Goal: Task Accomplishment & Management: Manage account settings

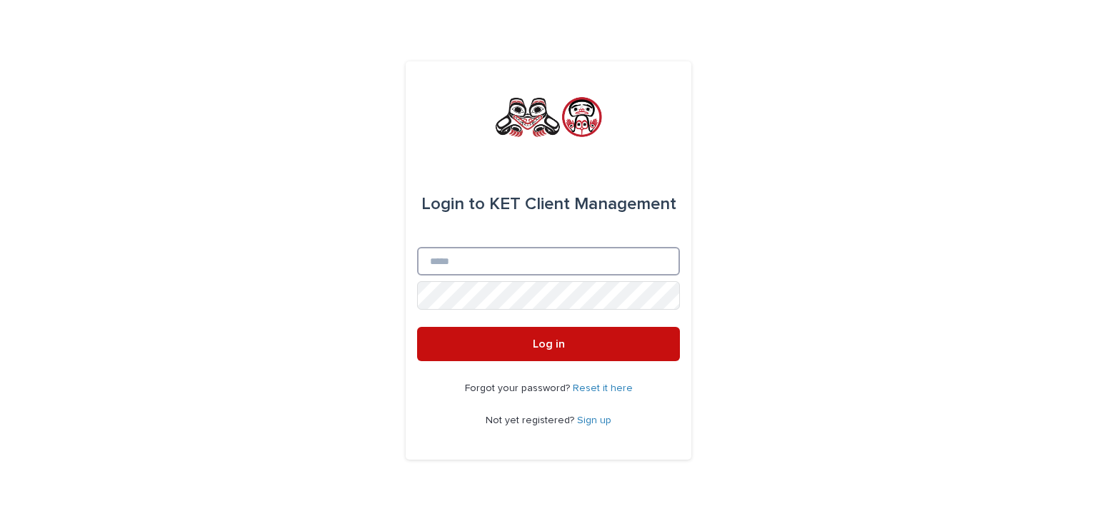
type input "**********"
click at [530, 359] on button "Log in" at bounding box center [548, 344] width 263 height 34
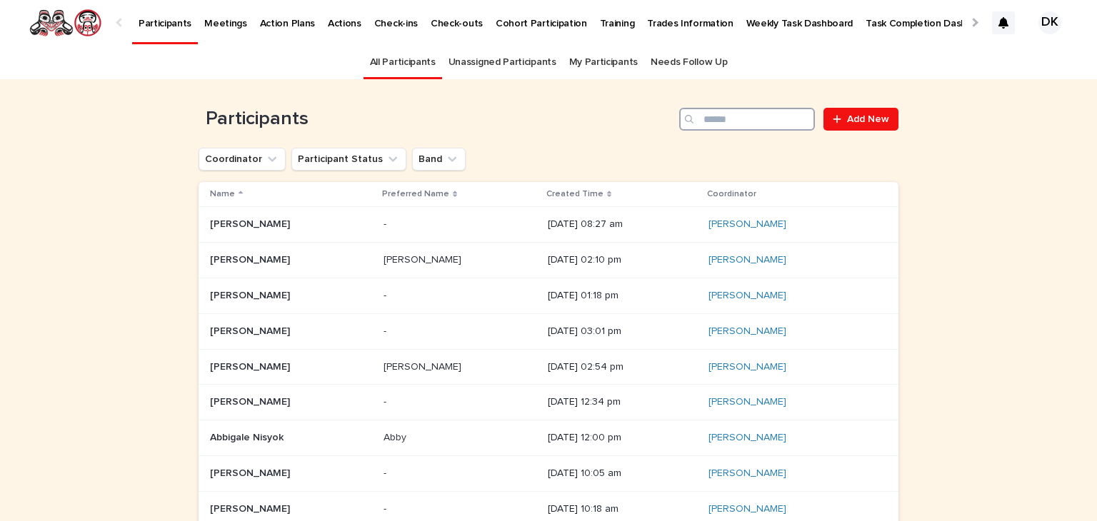
click at [723, 120] on input "Search" at bounding box center [747, 119] width 136 height 23
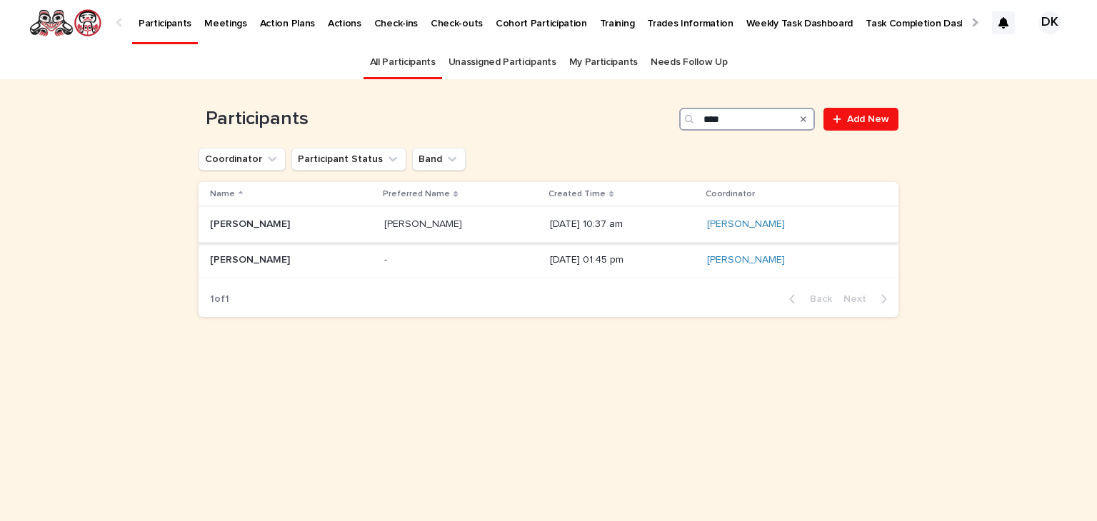
type input "****"
click at [223, 218] on p "Toriel Robinson" at bounding box center [251, 223] width 83 height 15
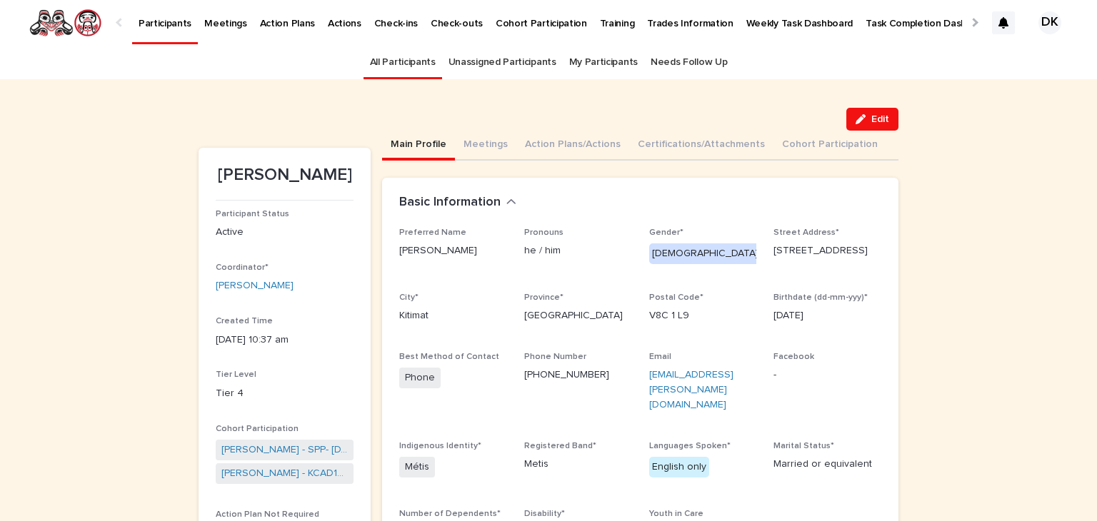
click at [686, 329] on div "Postal Code* V8C 1 L9" at bounding box center [703, 314] width 108 height 42
drag, startPoint x: 675, startPoint y: 392, endPoint x: 640, endPoint y: 383, distance: 36.7
click at [640, 383] on div "Preferred Name Tori Robinson Pronouns he / him Gender* Male Street Address* 76 …" at bounding box center [640, 390] width 482 height 324
click at [673, 389] on p "work.tori.robinson@gmail.com" at bounding box center [703, 390] width 108 height 44
drag, startPoint x: 635, startPoint y: 366, endPoint x: 674, endPoint y: 394, distance: 48.1
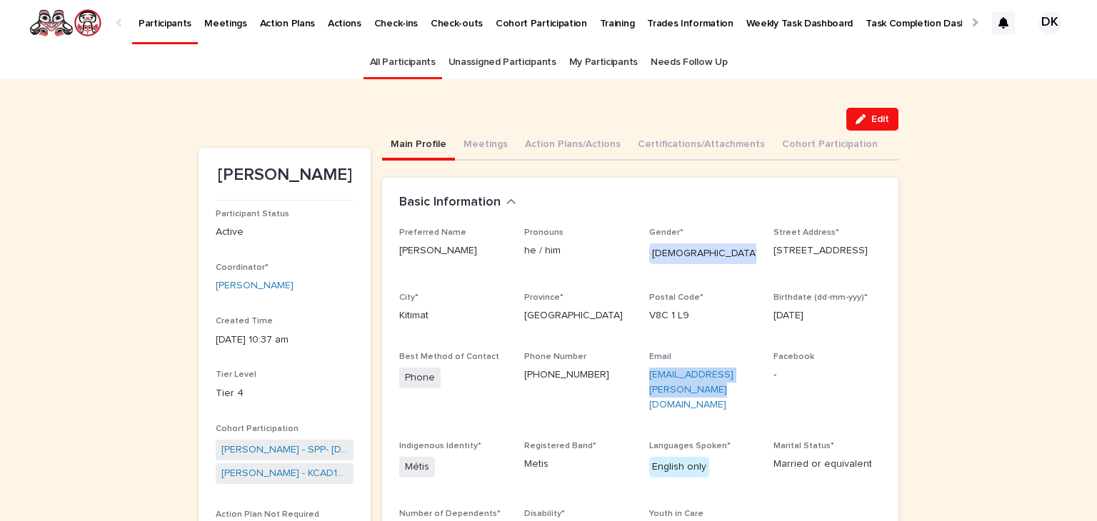
click at [674, 394] on div "Preferred Name Tori Robinson Pronouns he / him Gender* Male Street Address* 76 …" at bounding box center [640, 390] width 482 height 324
copy link "work.tori.robinson@gmail.com"
click at [141, 21] on p "Participants" at bounding box center [165, 15] width 53 height 30
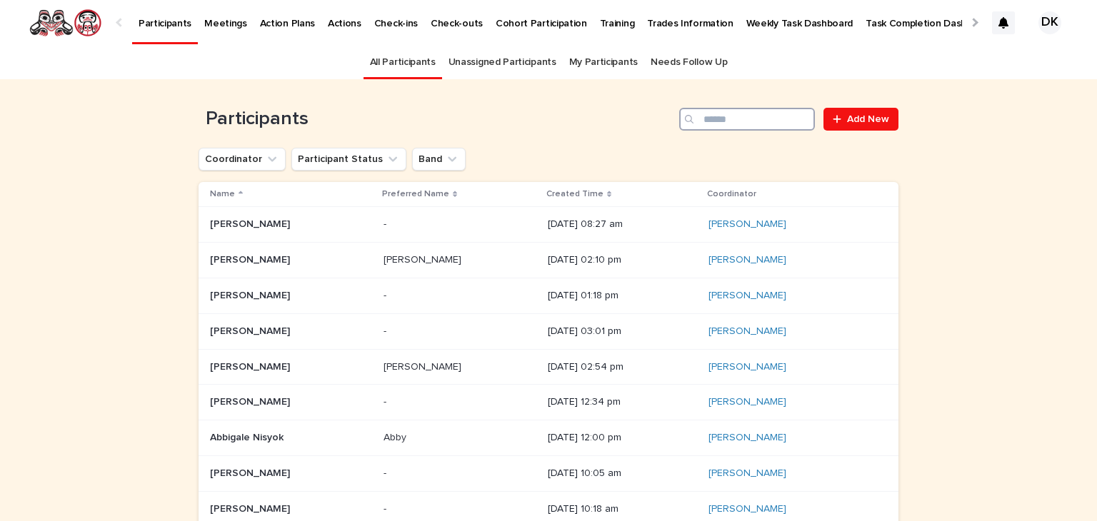
click at [725, 118] on input "Search" at bounding box center [747, 119] width 136 height 23
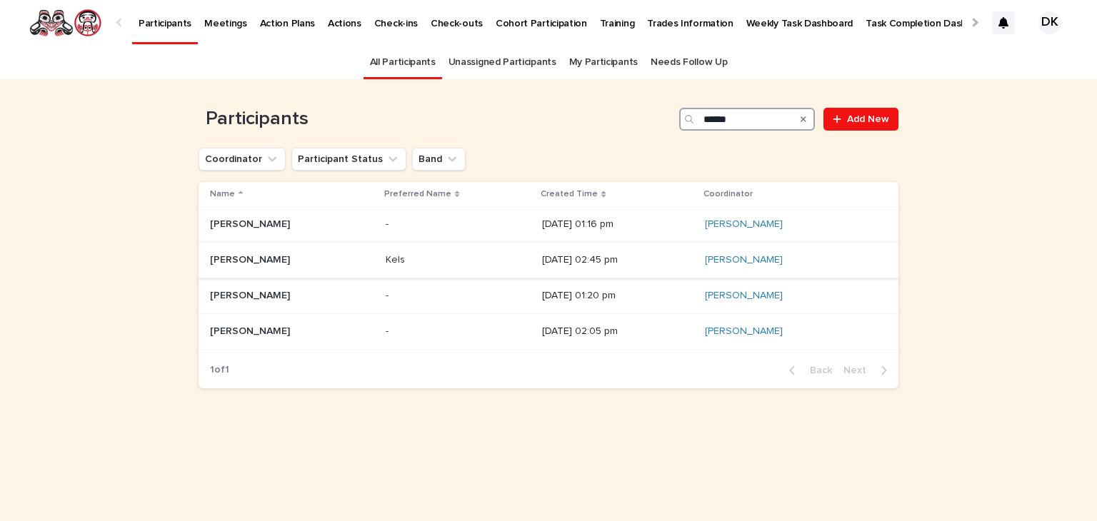
type input "******"
click at [216, 256] on p "Kelsey Bennett" at bounding box center [251, 258] width 83 height 15
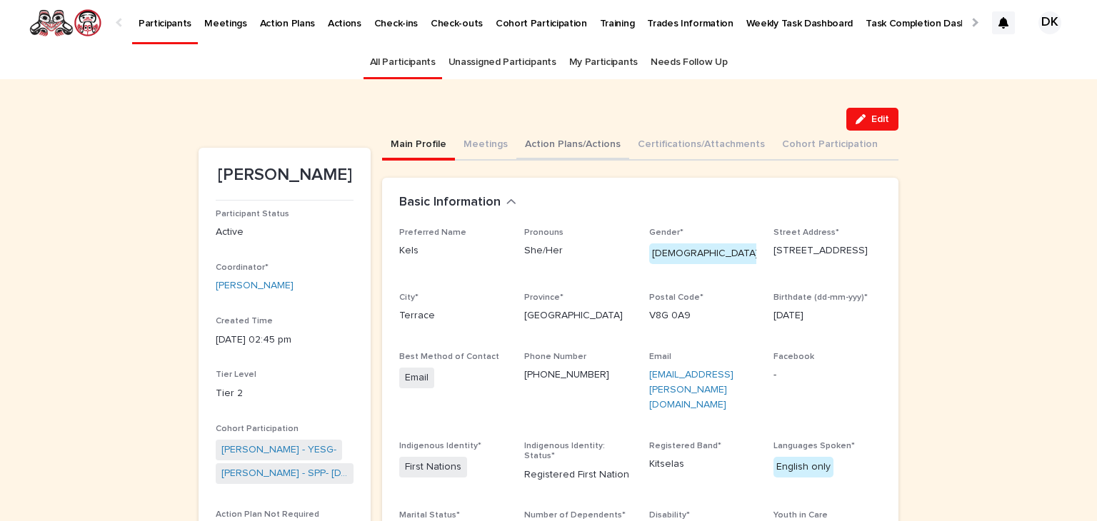
click at [528, 141] on button "Action Plans/Actions" at bounding box center [572, 146] width 113 height 30
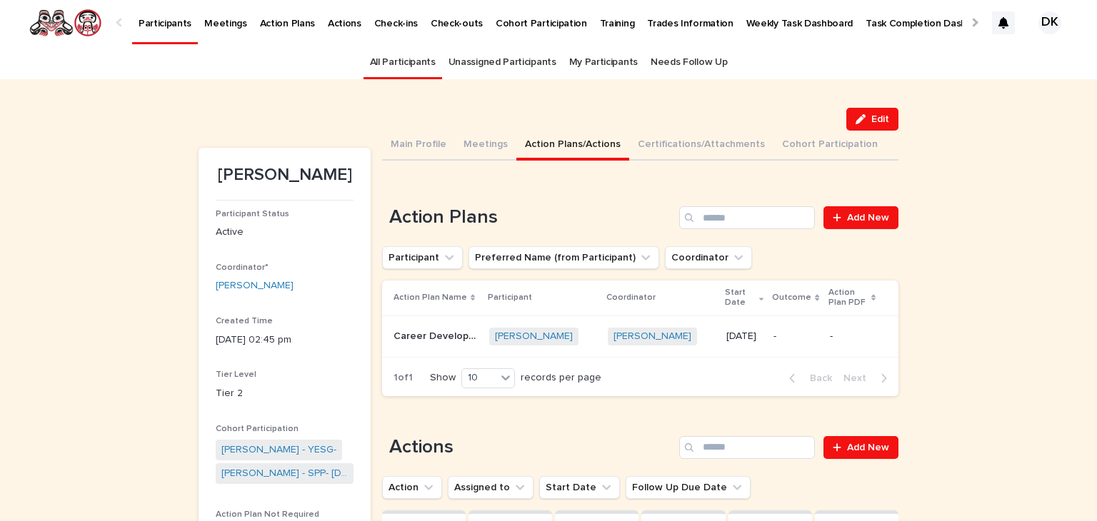
click at [394, 333] on p "Career Development in Business Administration" at bounding box center [436, 335] width 87 height 15
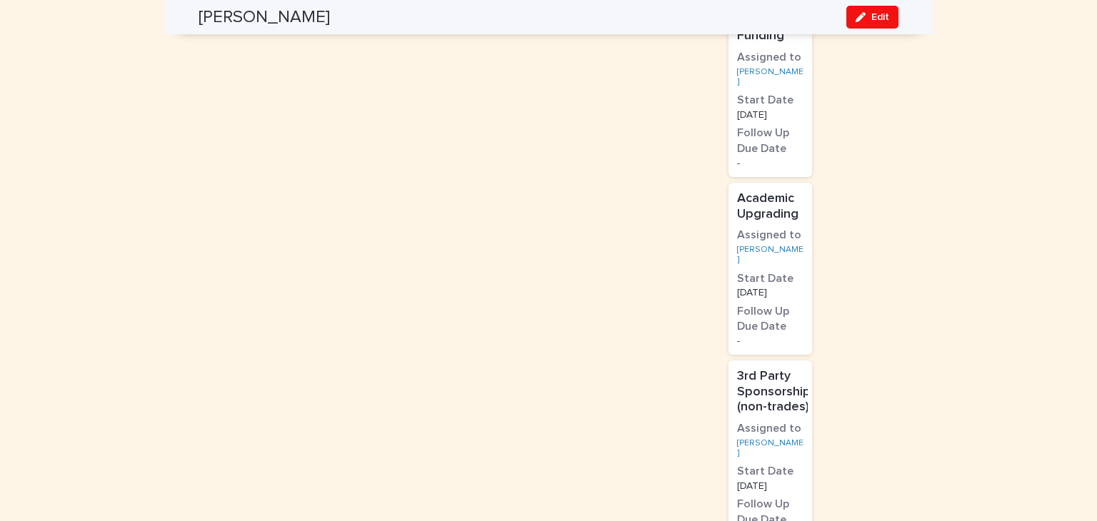
scroll to position [1584, 0]
click at [751, 368] on p "3rd Party Sponsorship (non-trades)" at bounding box center [774, 391] width 74 height 46
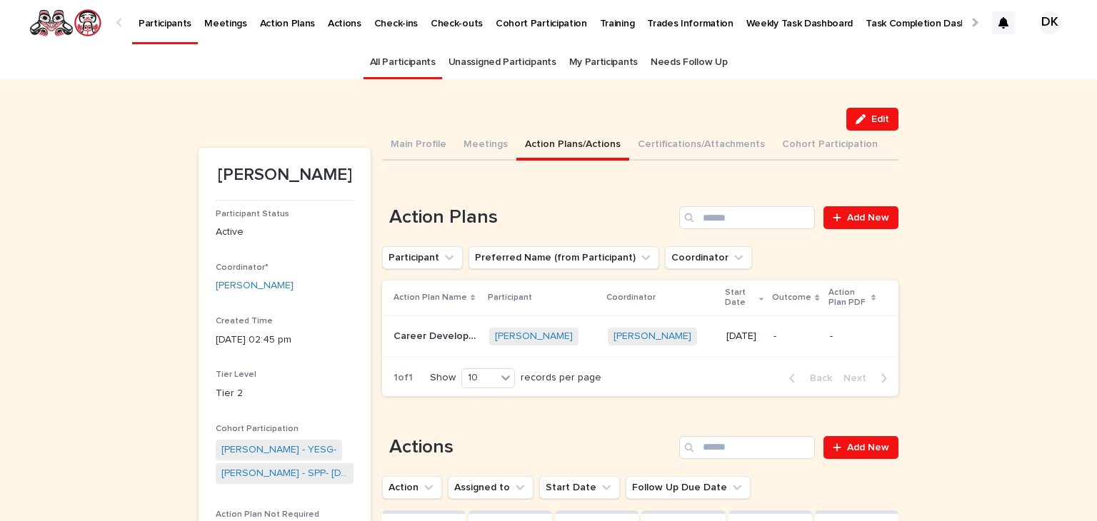
scroll to position [46, 0]
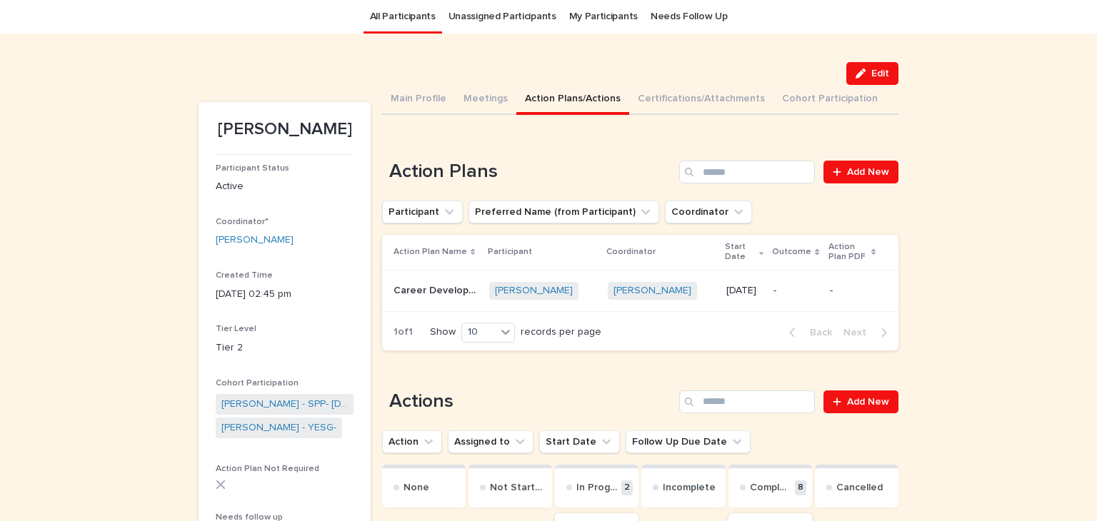
click at [437, 279] on div "Career Development in Business Administration Career Development in Business Ad…" at bounding box center [435, 291] width 84 height 24
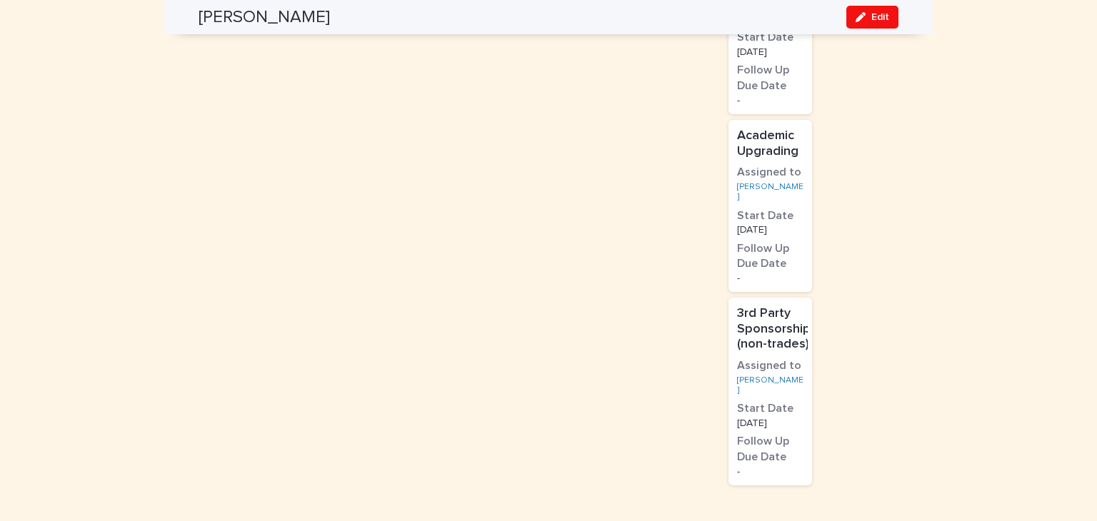
scroll to position [1649, 0]
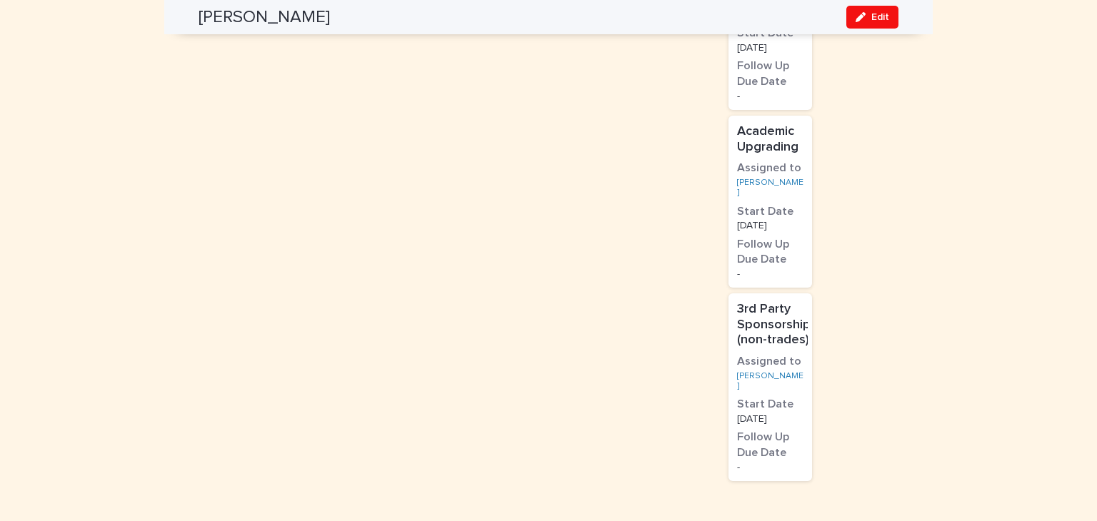
click at [758, 302] on p "3rd Party Sponsorship (non-trades)" at bounding box center [774, 325] width 74 height 46
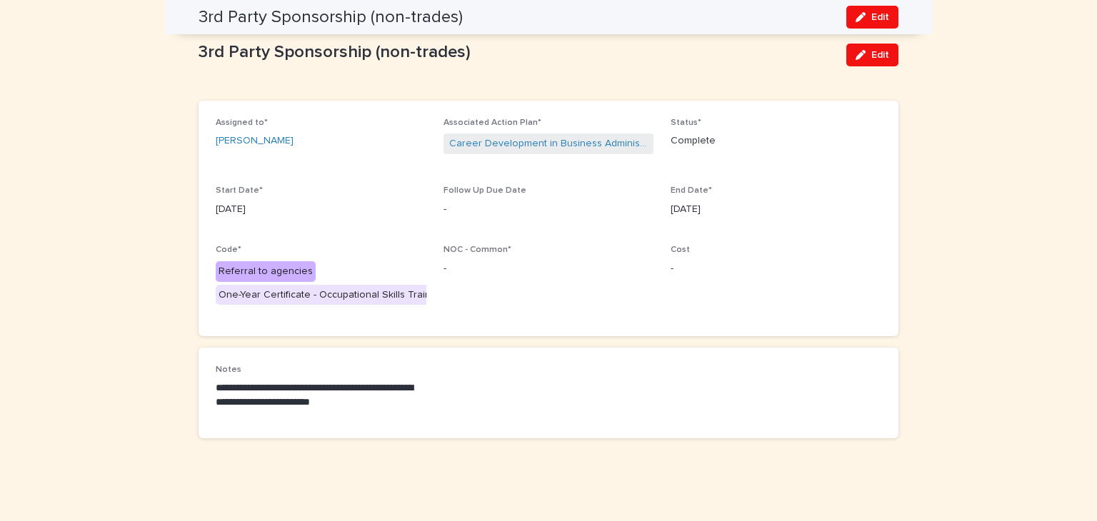
scroll to position [48, 0]
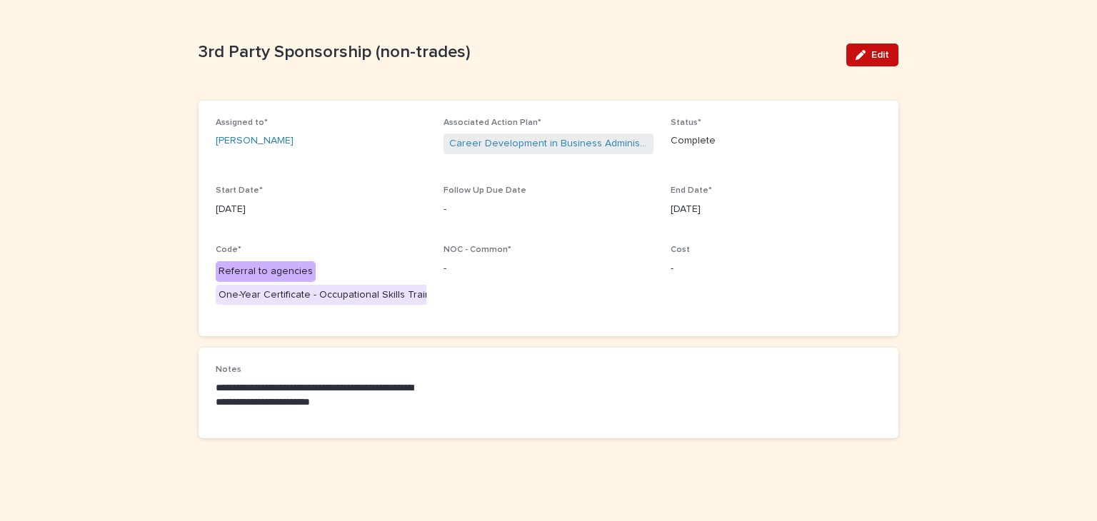
click at [871, 50] on span "Edit" at bounding box center [880, 55] width 18 height 10
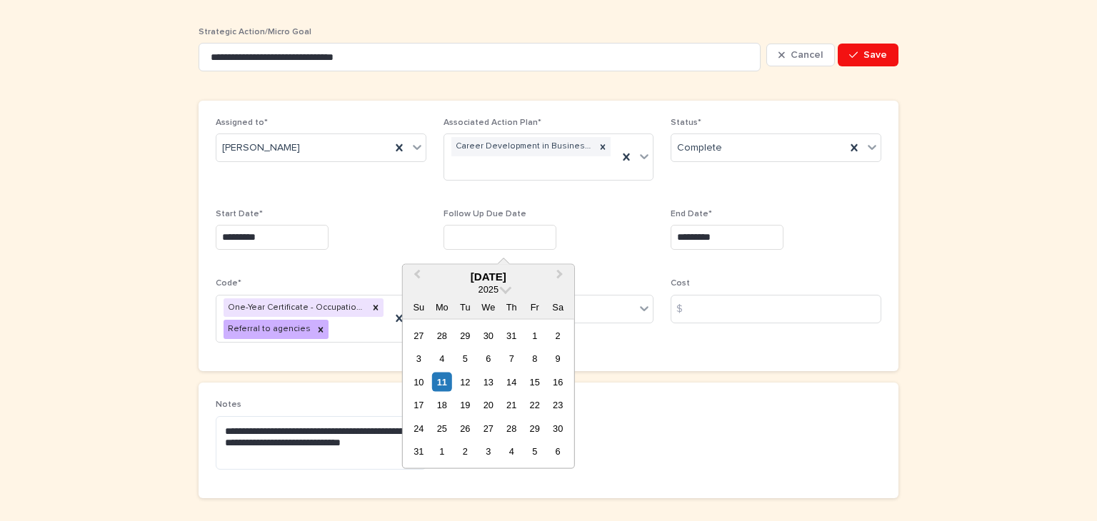
click at [444, 236] on input "text" at bounding box center [499, 237] width 113 height 25
click at [648, 341] on span "NOC - Common* Select..." at bounding box center [548, 316] width 211 height 76
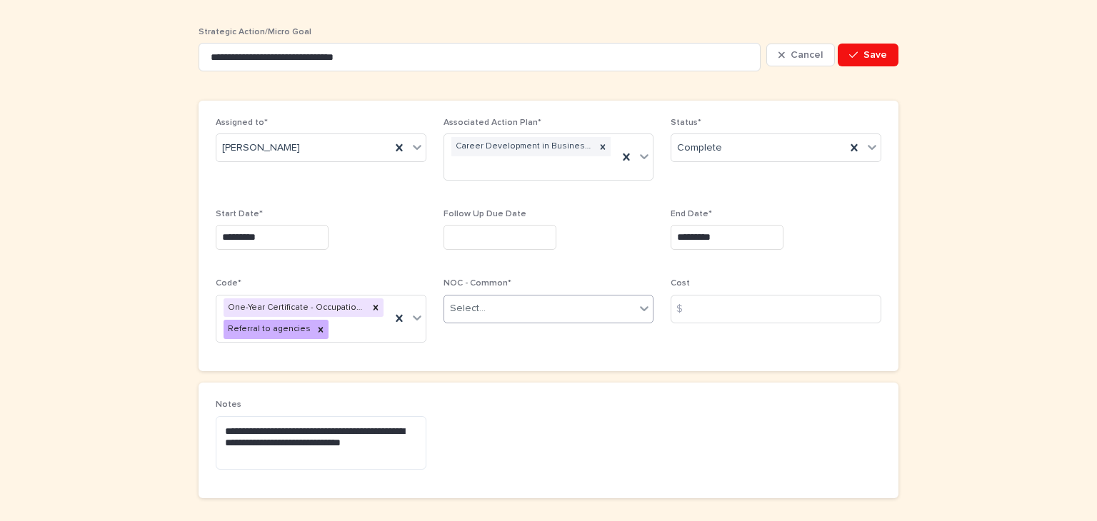
click at [641, 307] on icon at bounding box center [644, 308] width 9 height 5
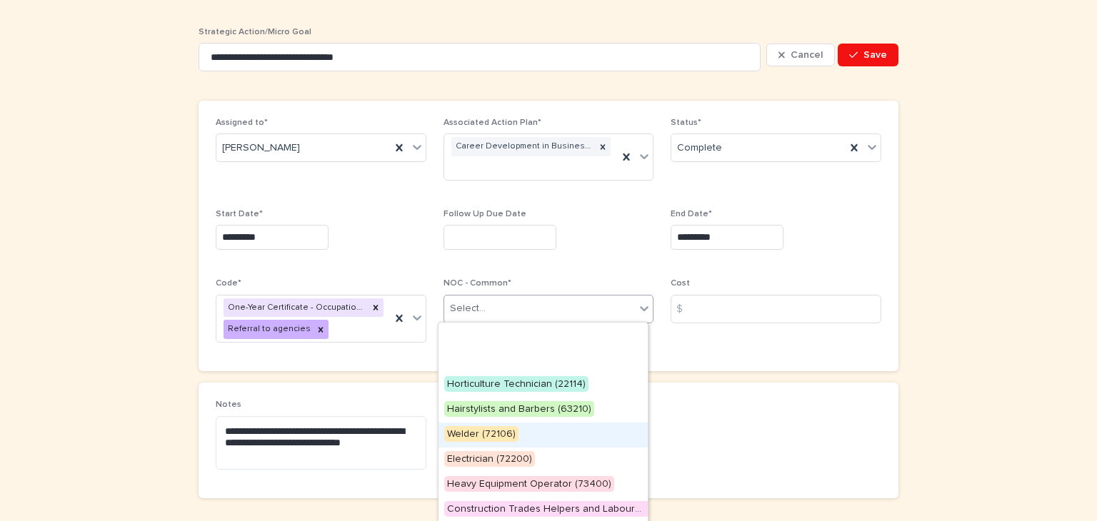
scroll to position [76, 0]
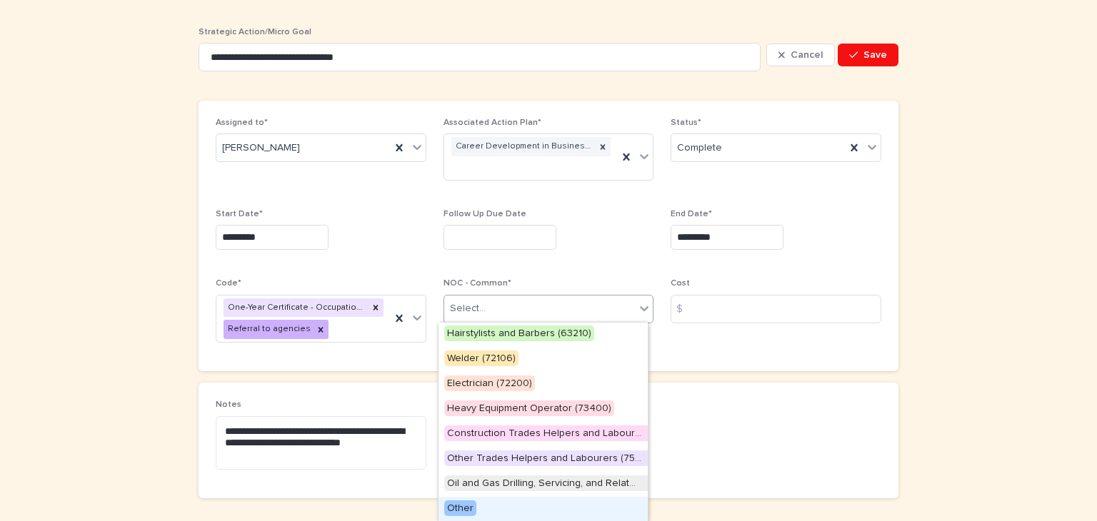
click at [451, 512] on span "Other" at bounding box center [460, 508] width 32 height 16
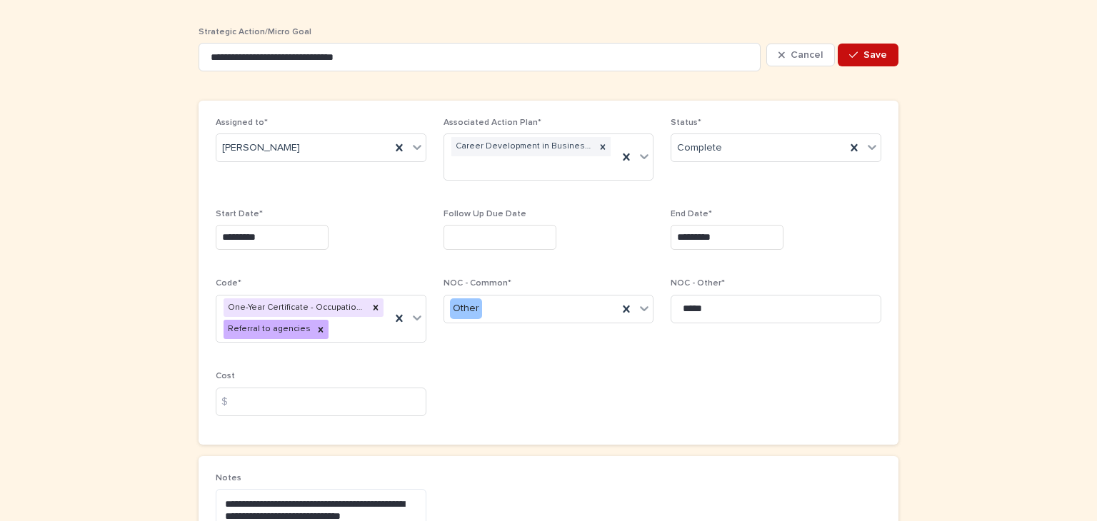
click at [881, 56] on button "Save" at bounding box center [867, 55] width 61 height 23
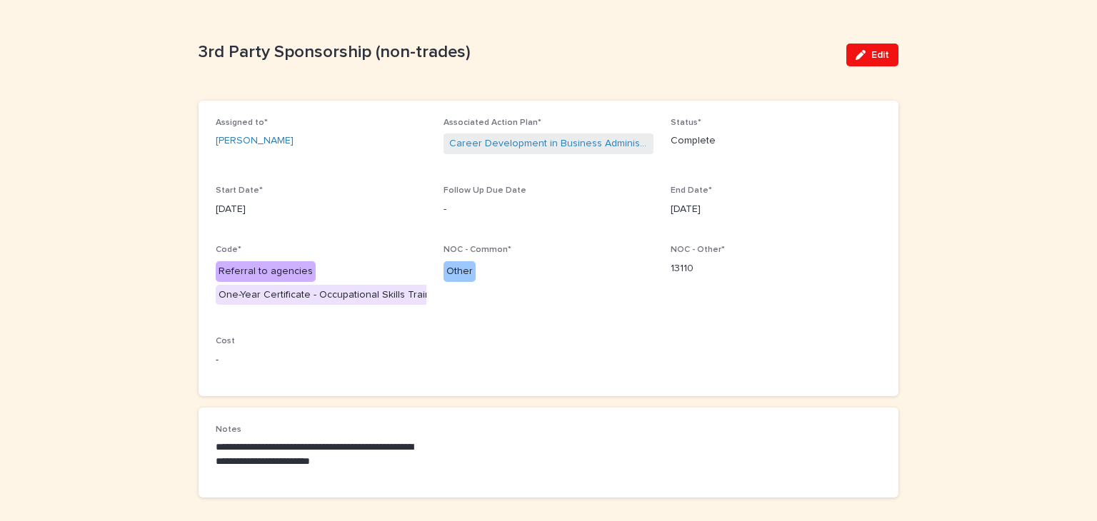
scroll to position [0, 0]
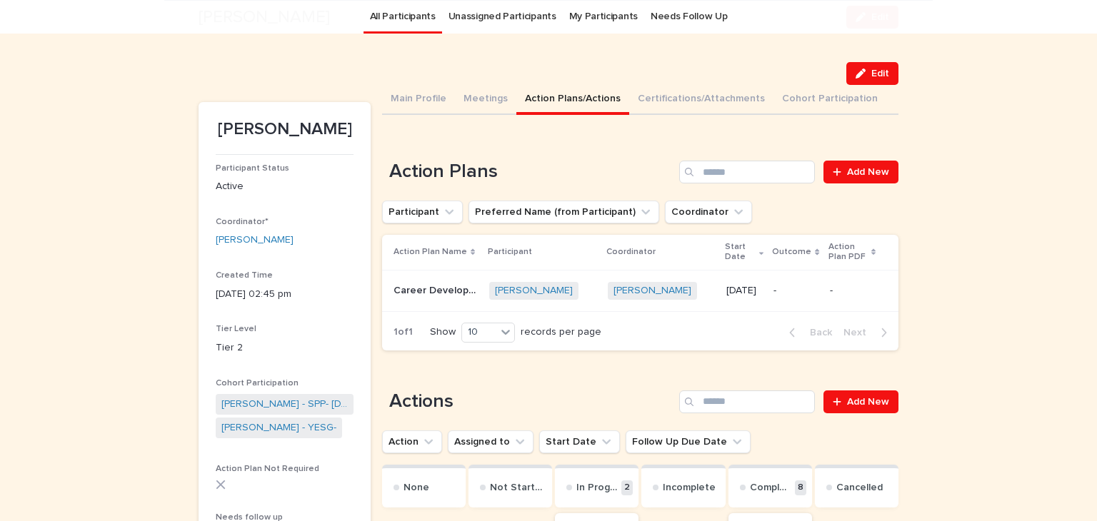
scroll to position [348, 0]
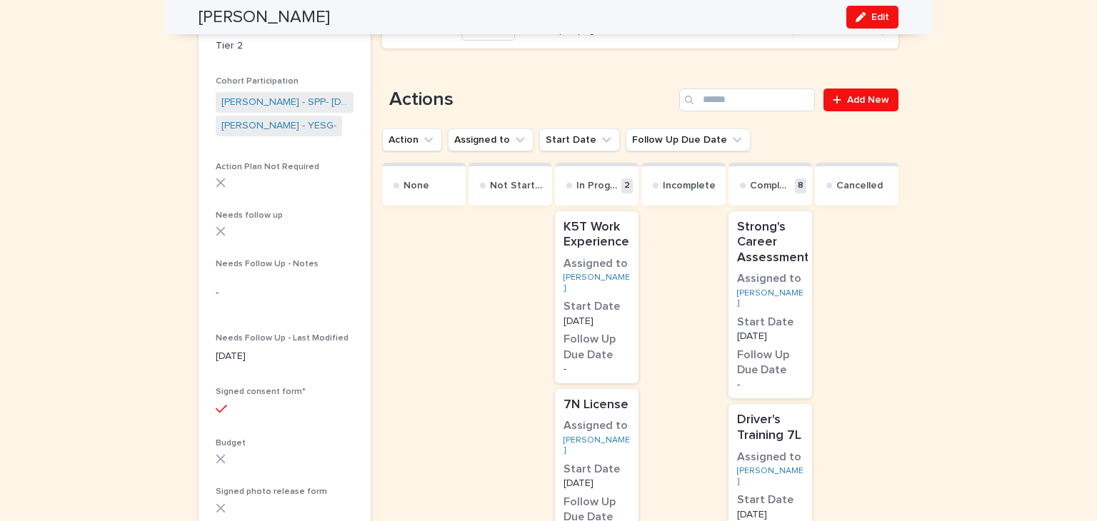
click at [600, 240] on p "K5T Work Experience" at bounding box center [596, 235] width 66 height 31
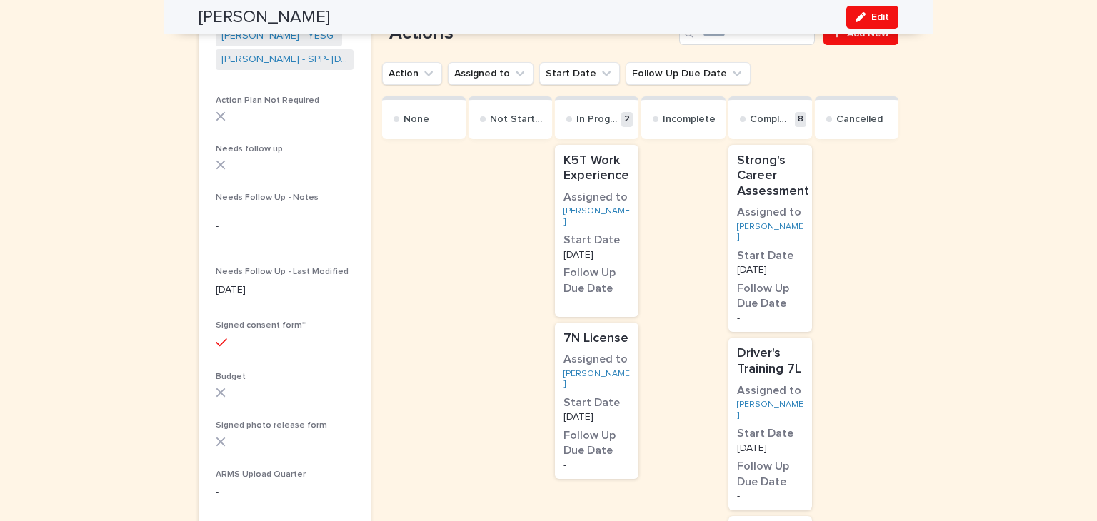
scroll to position [414, 0]
click at [588, 331] on p "7N License" at bounding box center [596, 339] width 66 height 16
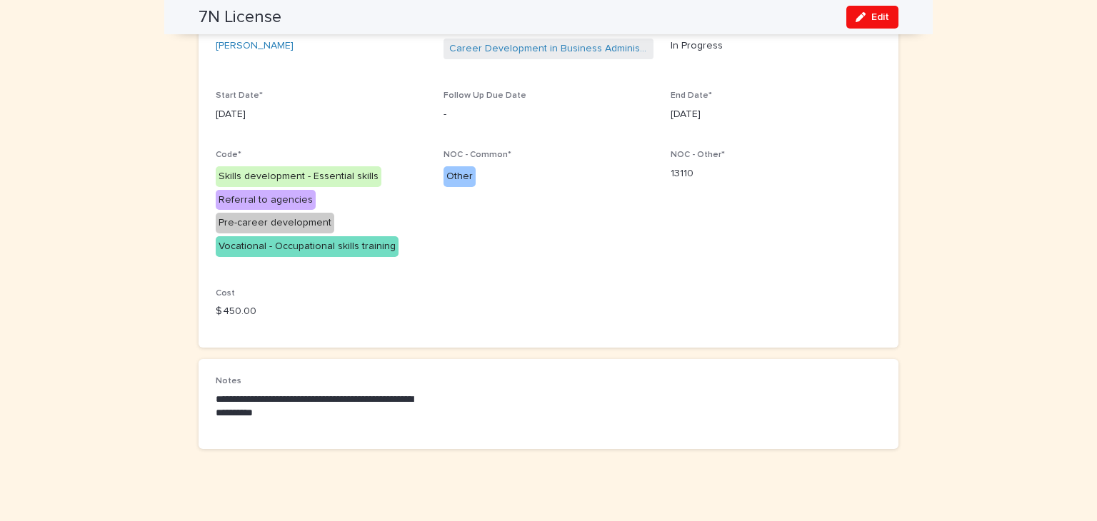
scroll to position [143, 0]
click at [877, 12] on span "Edit" at bounding box center [880, 17] width 18 height 10
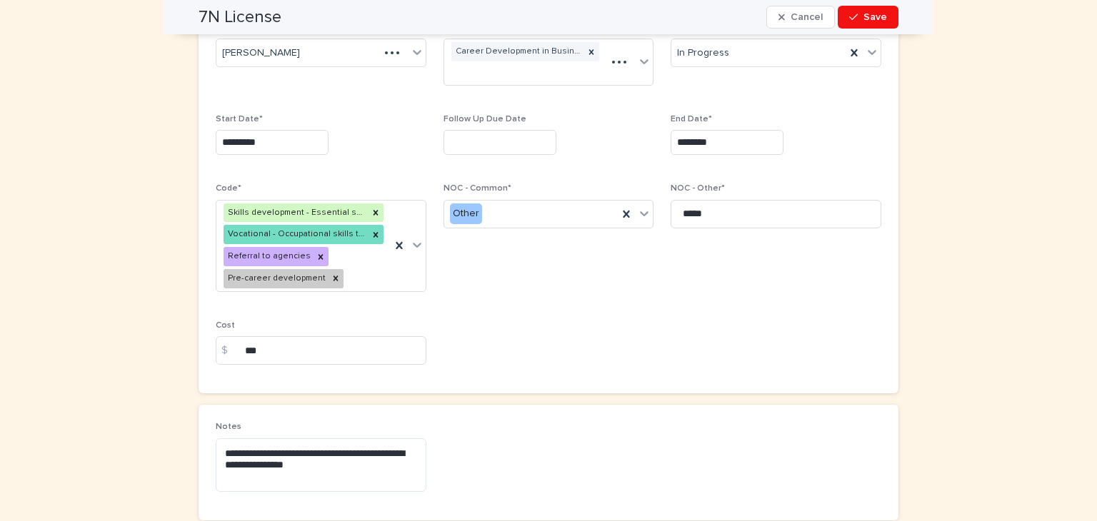
scroll to position [166, 0]
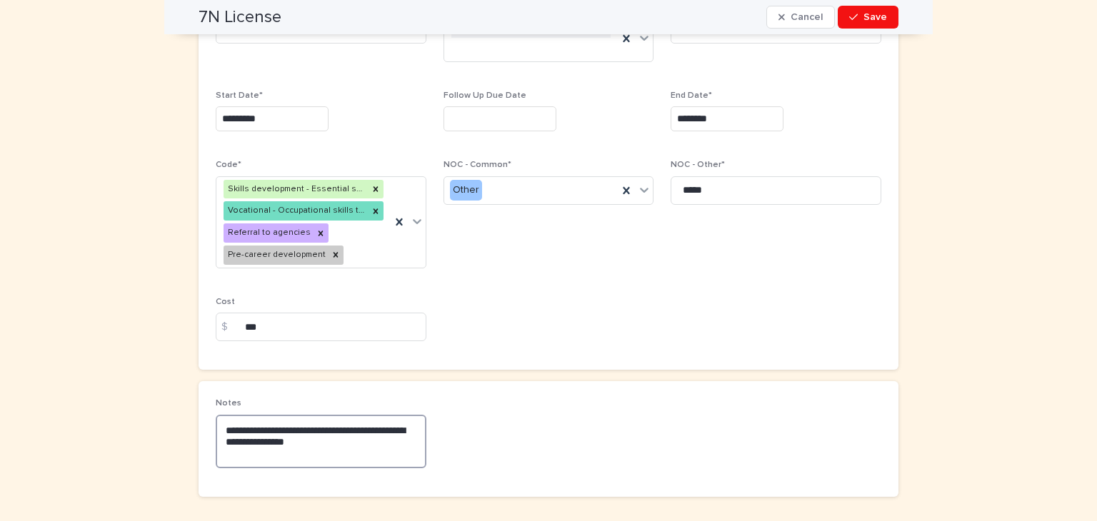
click at [323, 425] on textarea "**********" at bounding box center [321, 442] width 211 height 54
type textarea "**********"
click at [863, 16] on span "Save" at bounding box center [875, 17] width 24 height 10
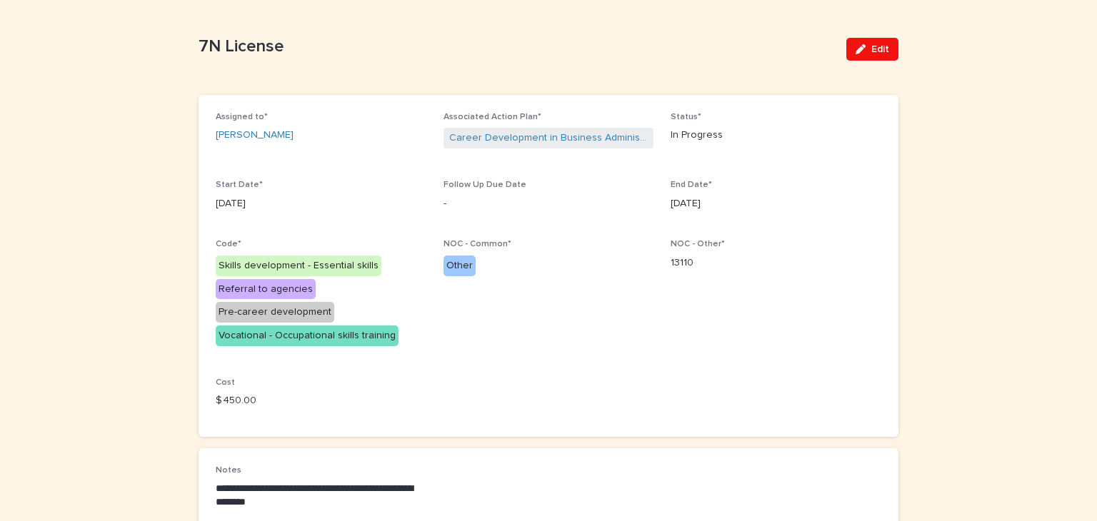
scroll to position [0, 0]
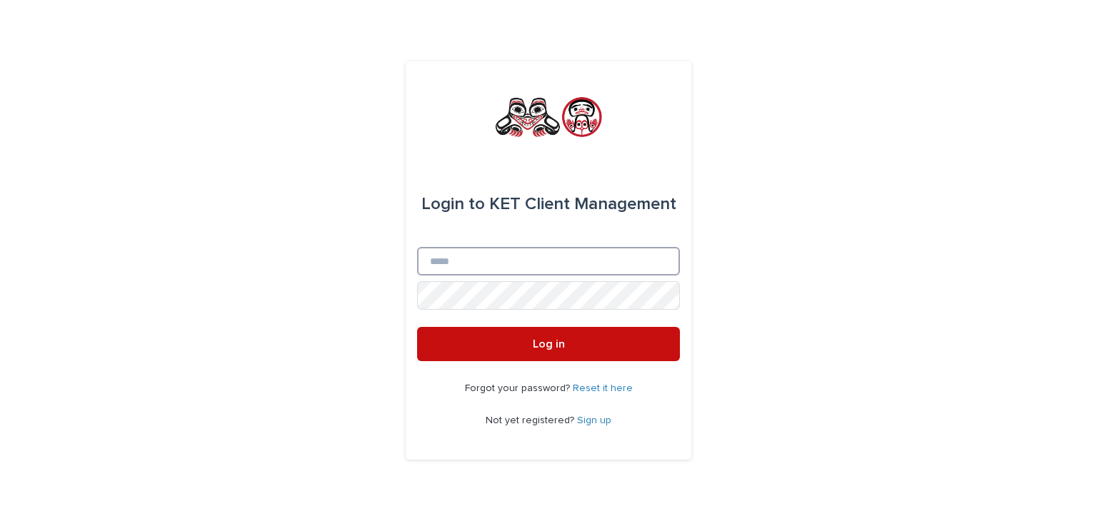
type input "**********"
click at [560, 344] on span "Log in" at bounding box center [549, 343] width 32 height 11
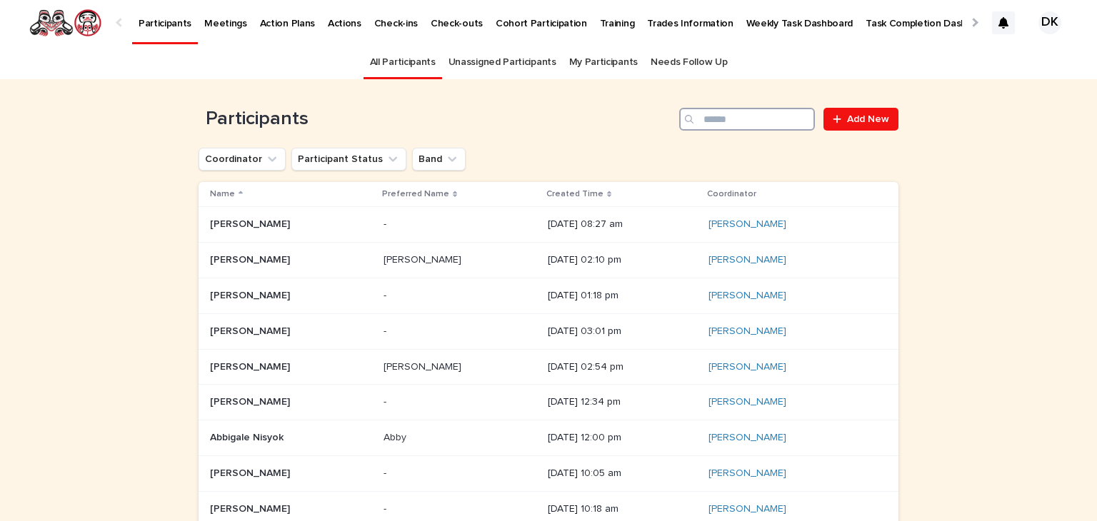
click at [763, 118] on input "Search" at bounding box center [747, 119] width 136 height 23
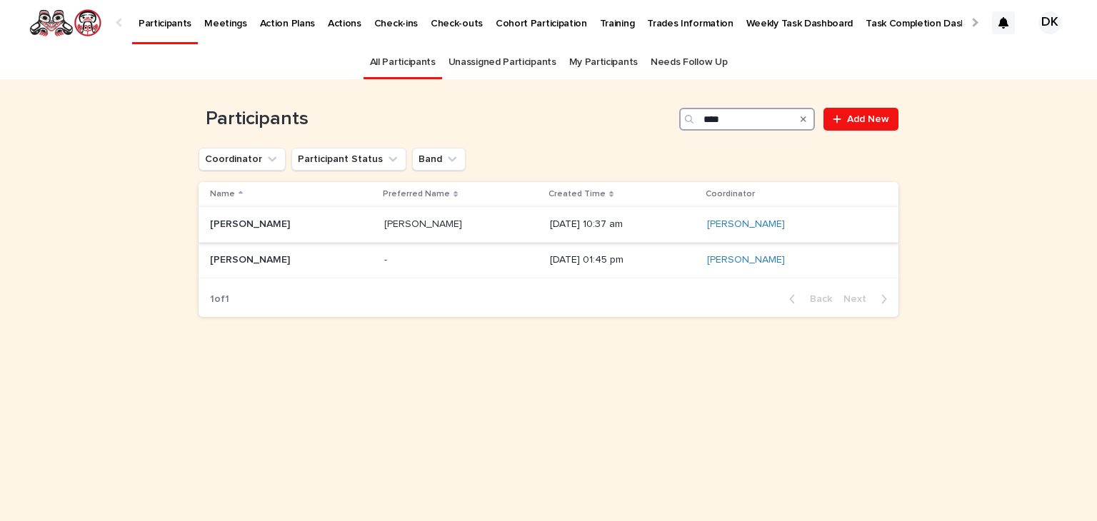
type input "****"
click at [228, 221] on p "Toriel Robinson" at bounding box center [251, 223] width 83 height 15
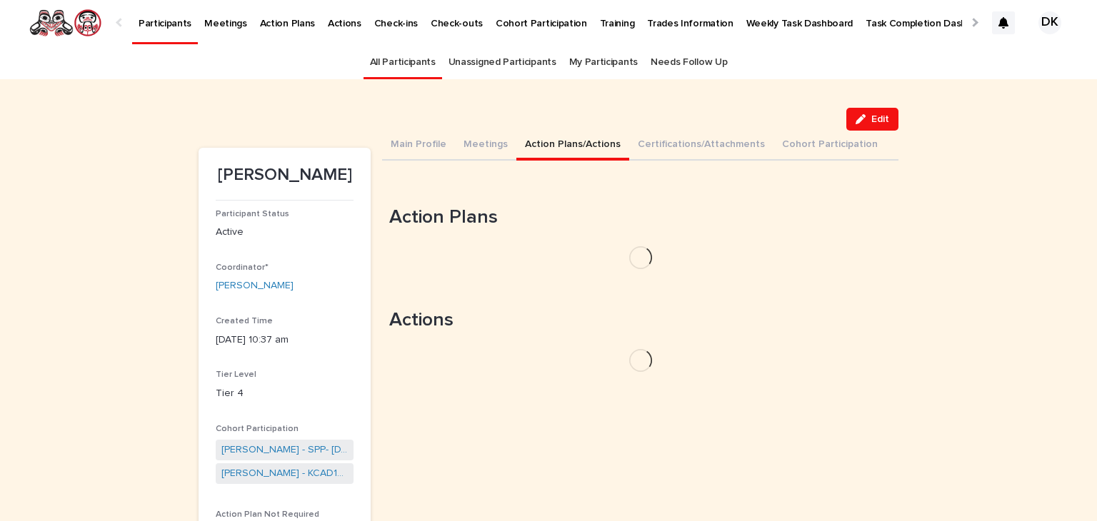
click at [529, 141] on button "Action Plans/Actions" at bounding box center [572, 146] width 113 height 30
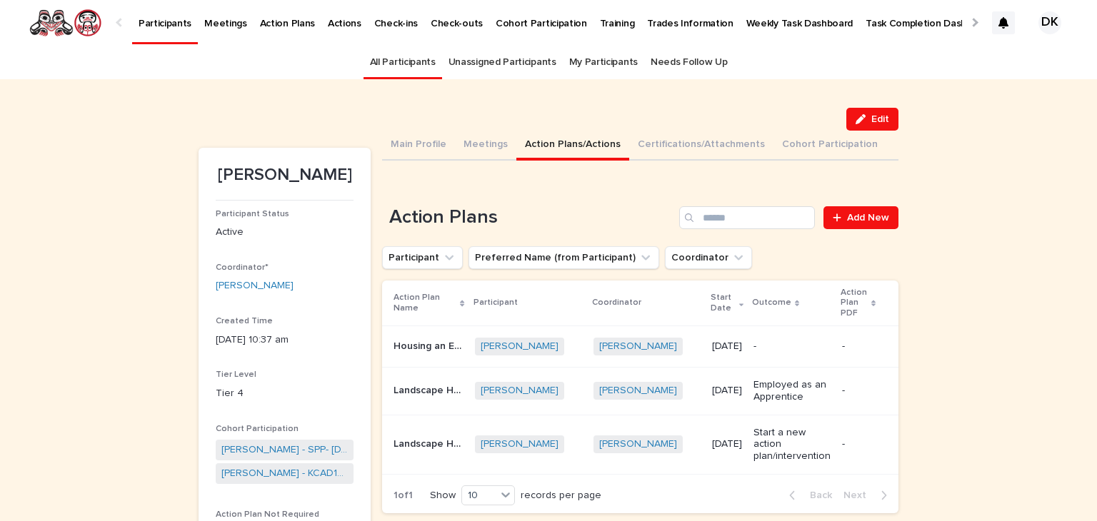
click at [403, 343] on p "Housing an Employment" at bounding box center [429, 345] width 73 height 15
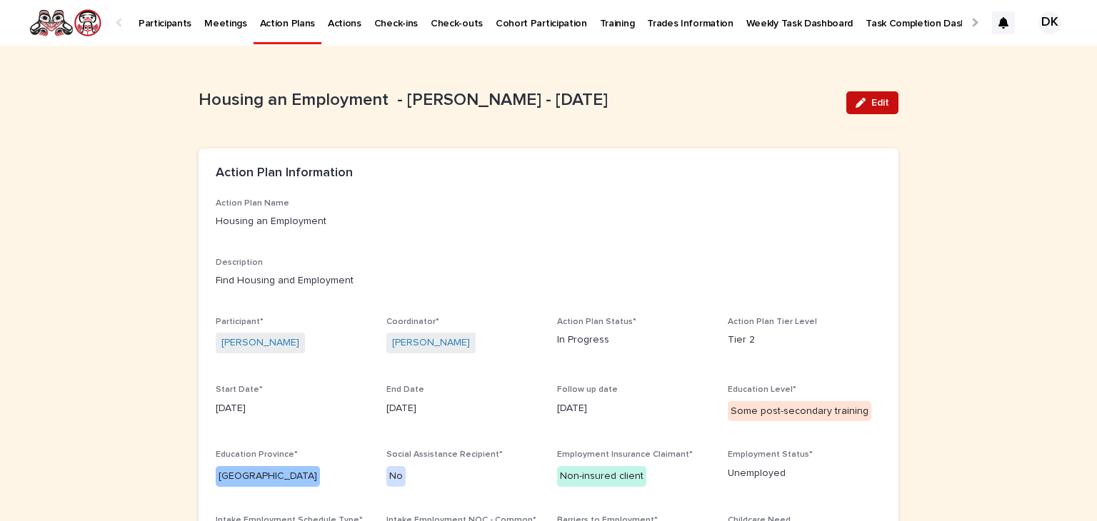
click at [880, 100] on span "Edit" at bounding box center [880, 103] width 18 height 10
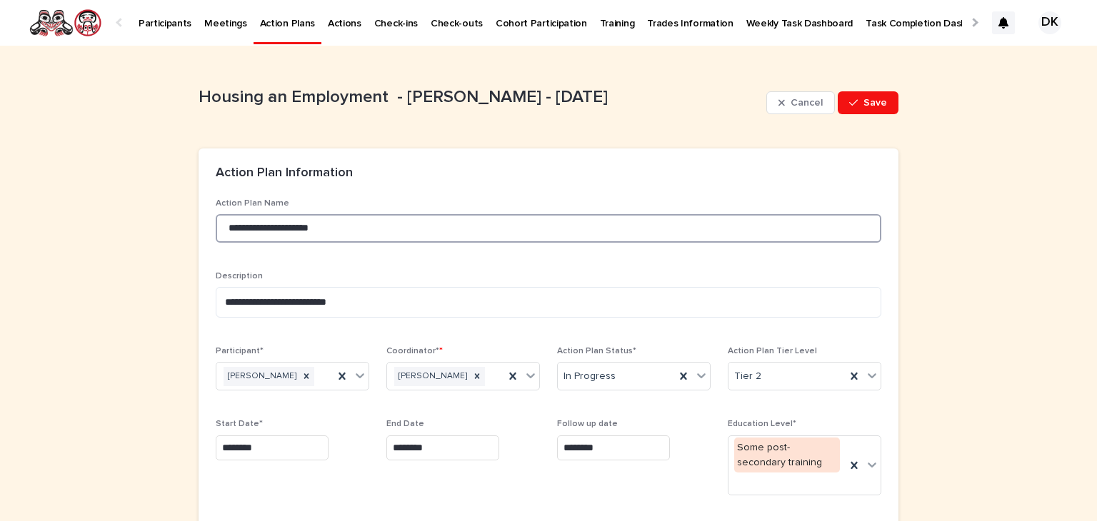
click at [271, 227] on input "**********" at bounding box center [548, 228] width 665 height 29
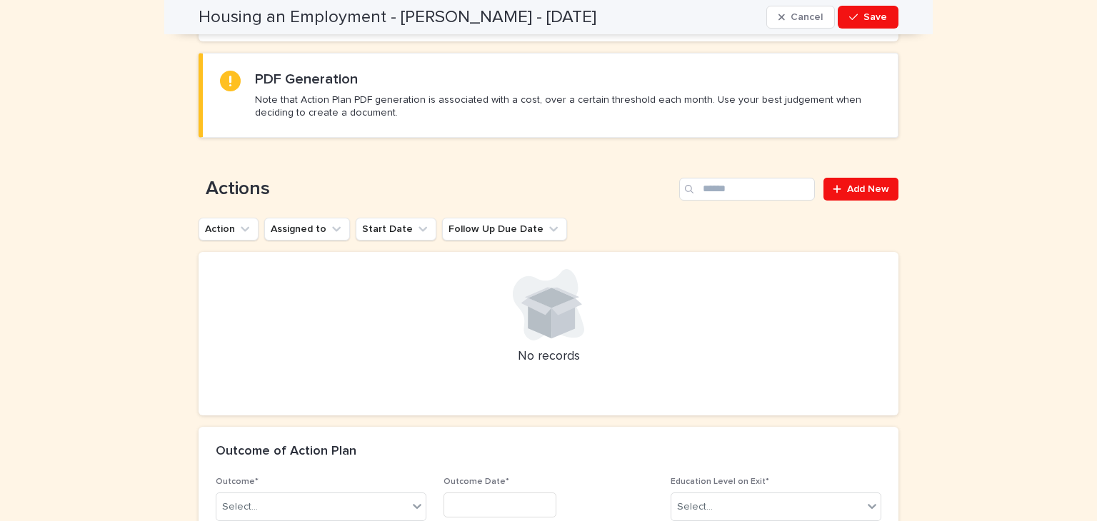
scroll to position [795, 0]
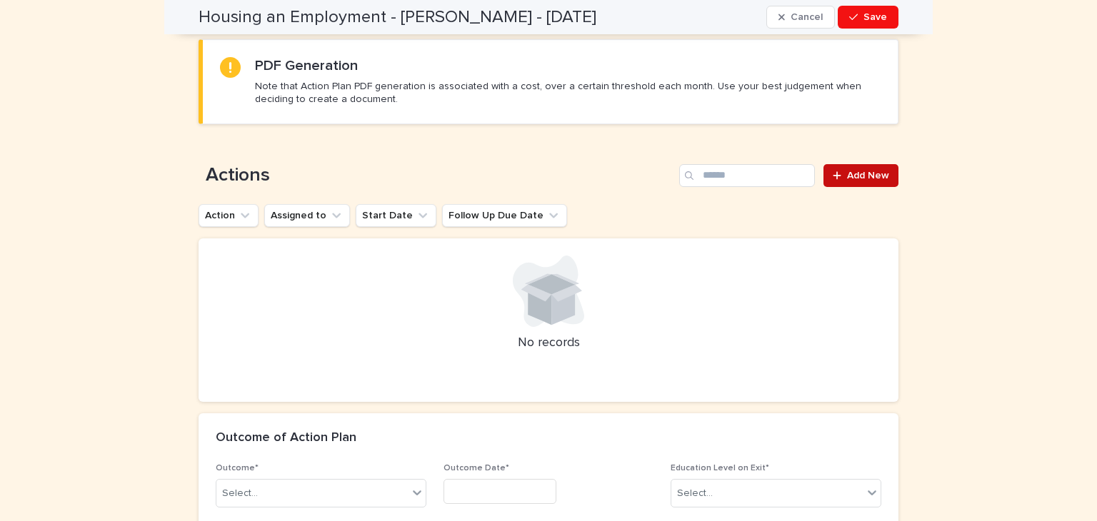
type input "**********"
click at [853, 172] on span "Add New" at bounding box center [868, 176] width 42 height 10
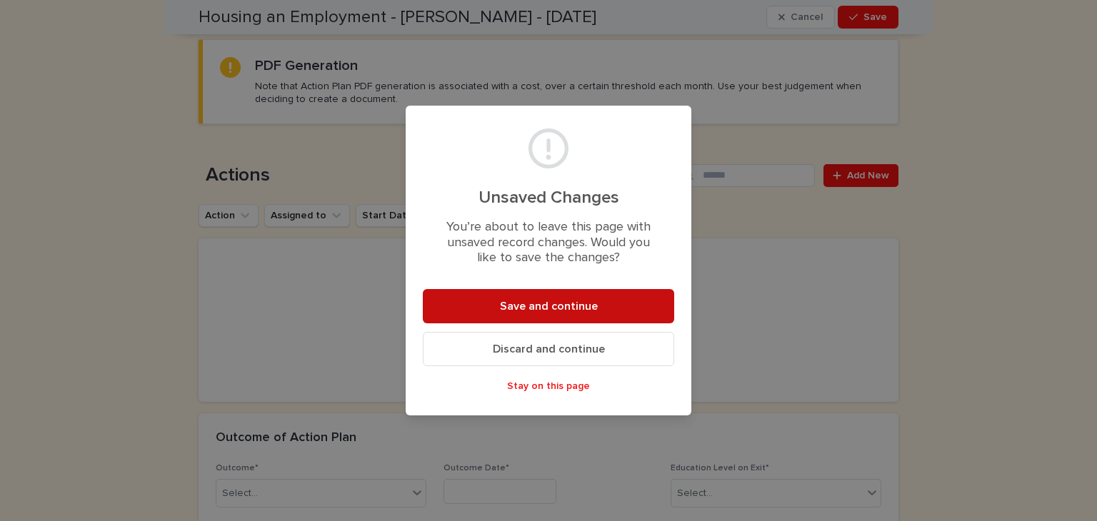
click at [539, 296] on button "Save and continue" at bounding box center [548, 306] width 251 height 34
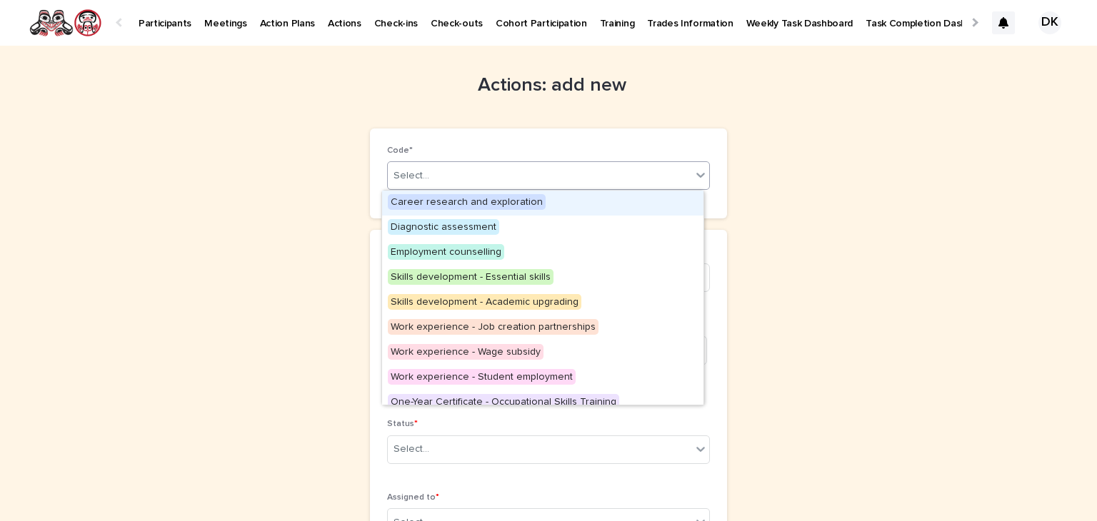
click at [693, 173] on icon at bounding box center [700, 175] width 14 height 14
click at [482, 201] on span "Career research and exploration" at bounding box center [467, 202] width 158 height 16
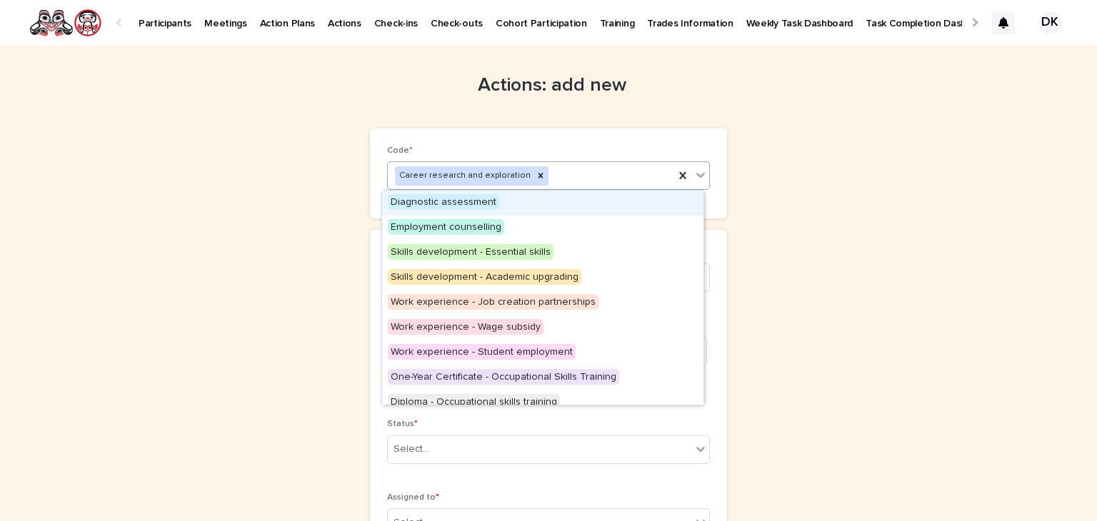
click at [700, 174] on icon at bounding box center [700, 175] width 14 height 14
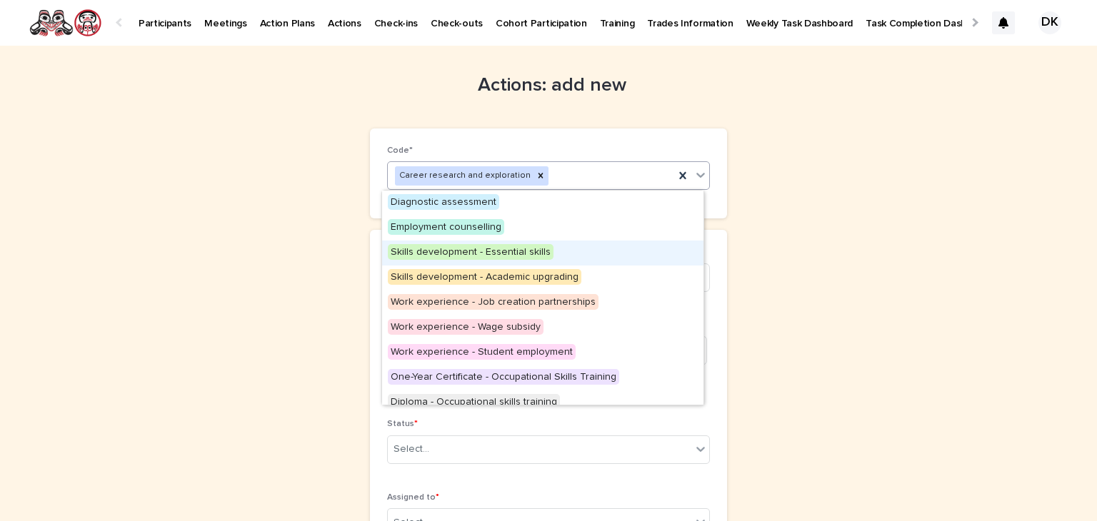
click at [398, 244] on span "Skills development - Essential skills" at bounding box center [471, 252] width 166 height 16
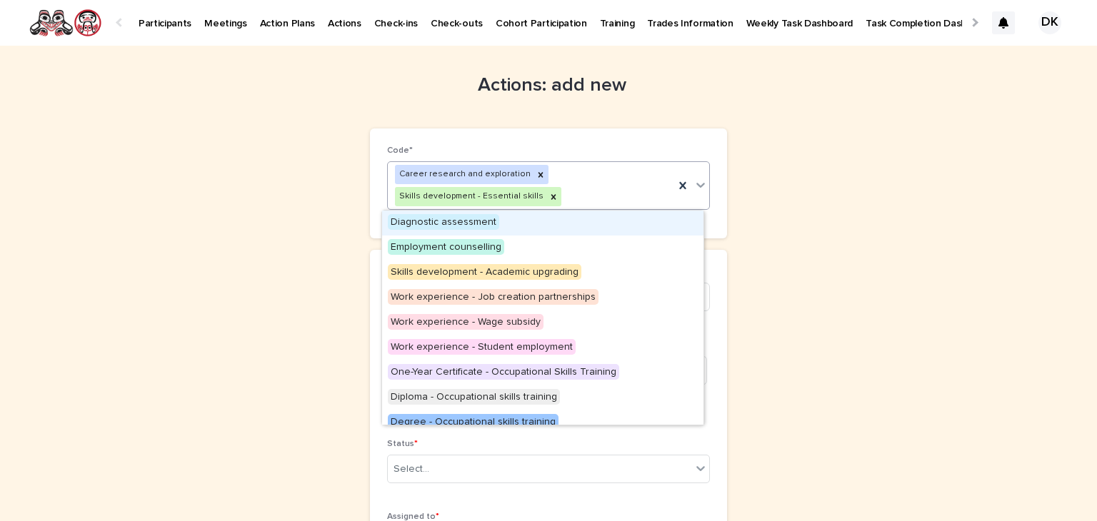
click at [694, 181] on icon at bounding box center [700, 185] width 14 height 14
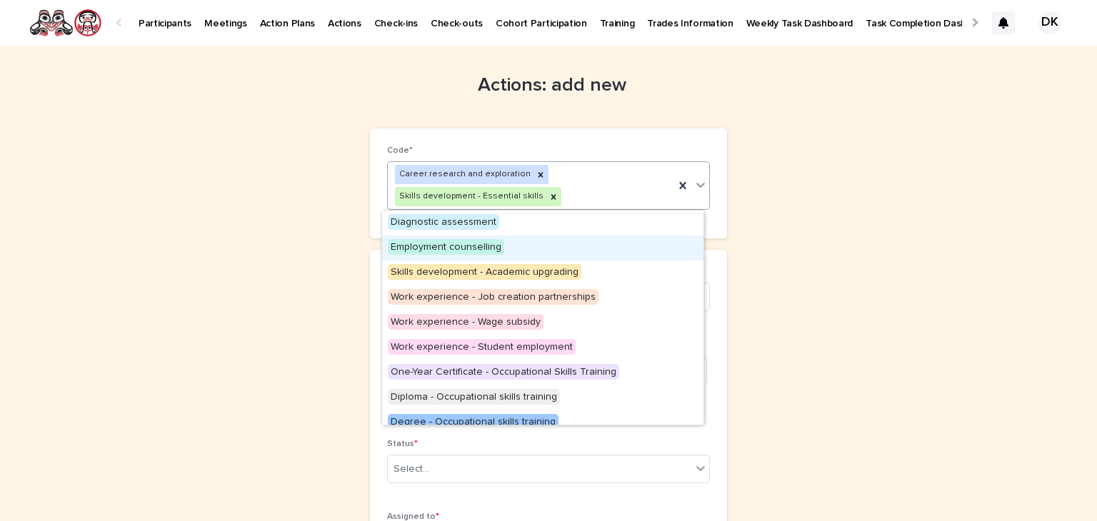
click at [437, 242] on span "Employment counselling" at bounding box center [446, 247] width 116 height 16
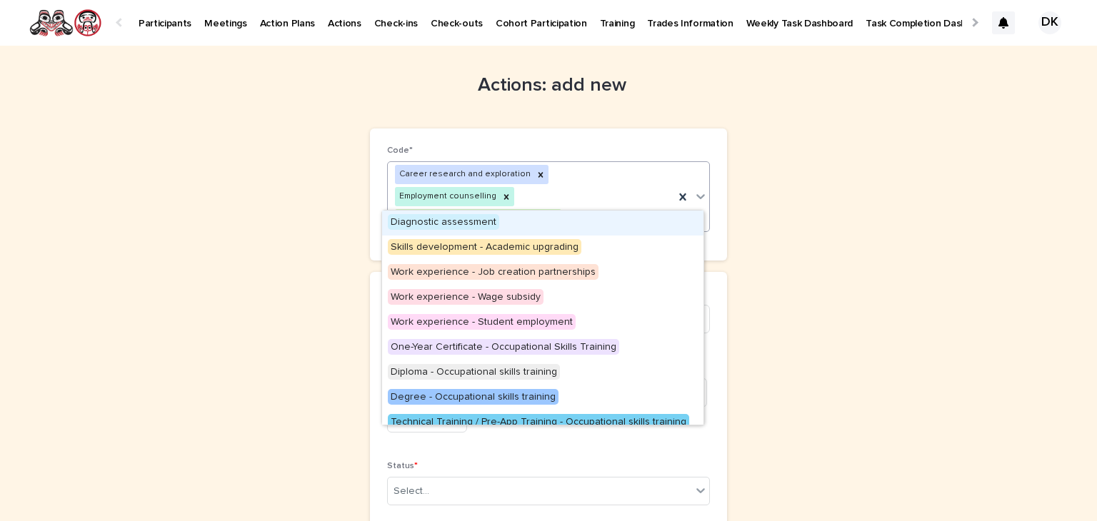
click at [694, 189] on icon at bounding box center [700, 196] width 14 height 14
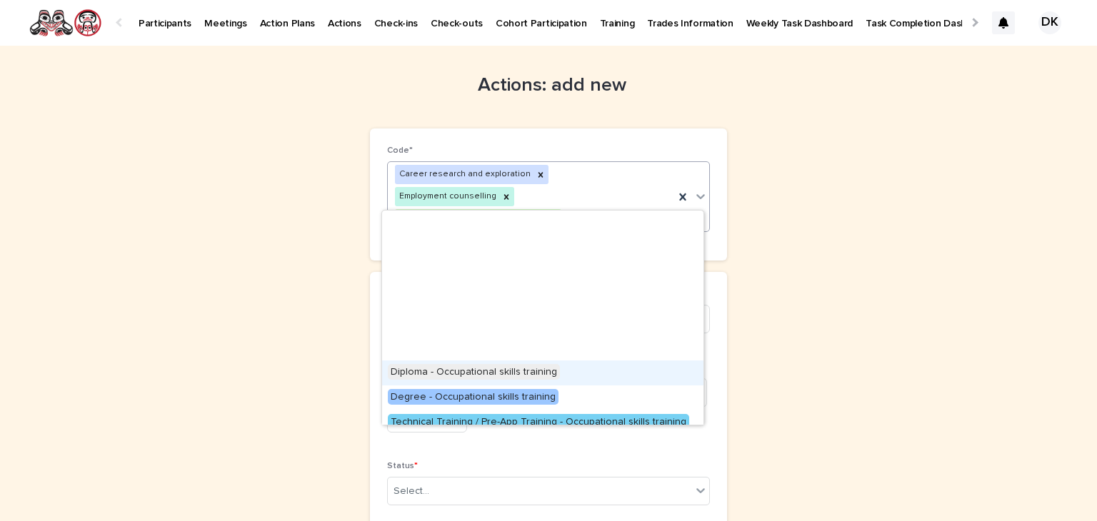
scroll to position [211, 0]
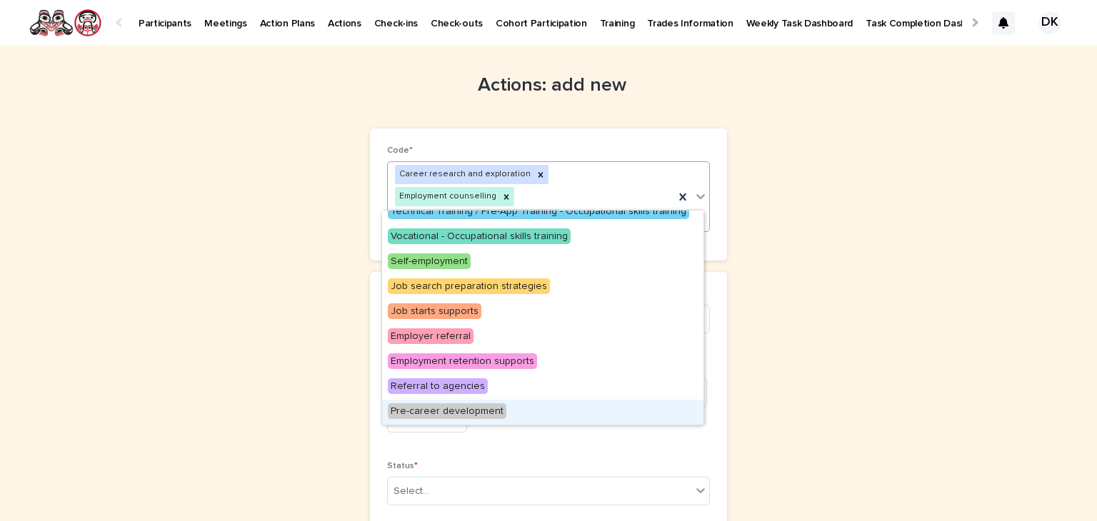
click at [460, 411] on span "Pre-career development" at bounding box center [447, 411] width 119 height 16
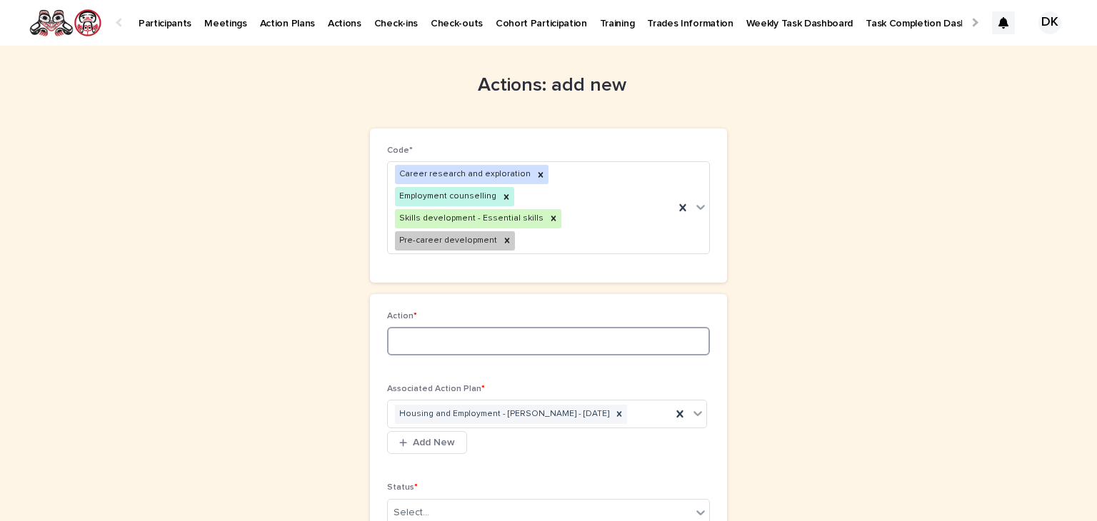
click at [399, 327] on input at bounding box center [548, 341] width 323 height 29
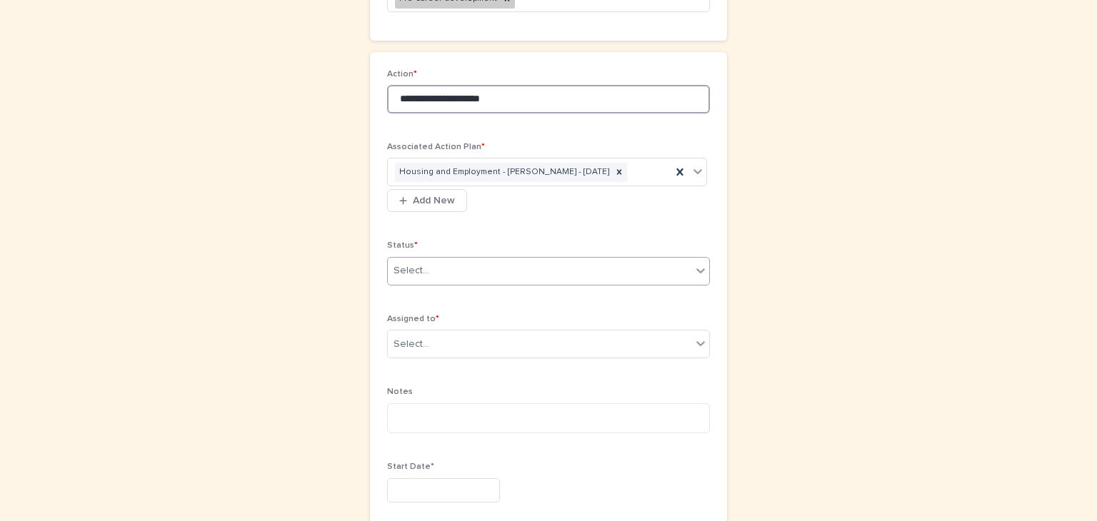
type input "**********"
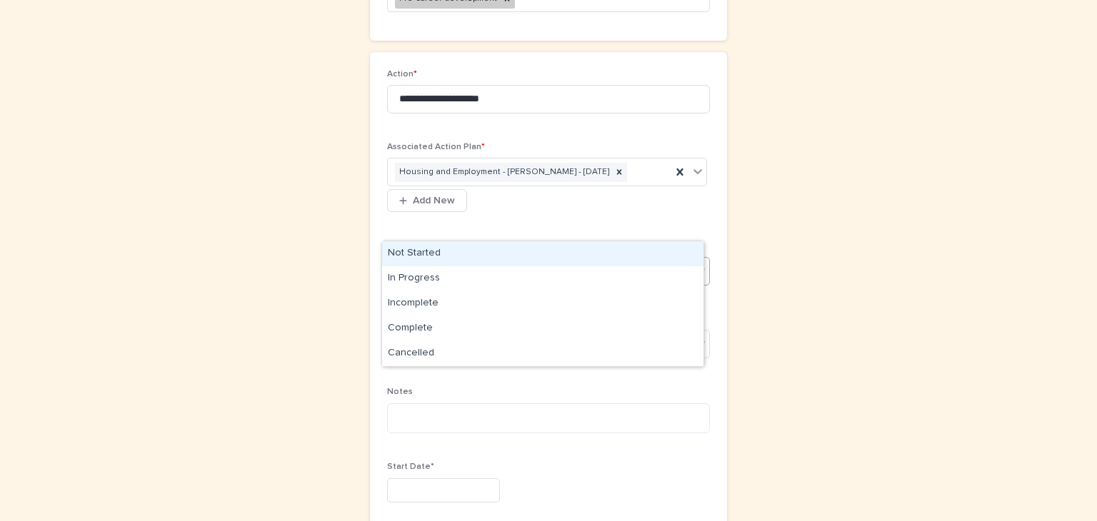
click at [697, 263] on icon at bounding box center [700, 270] width 14 height 14
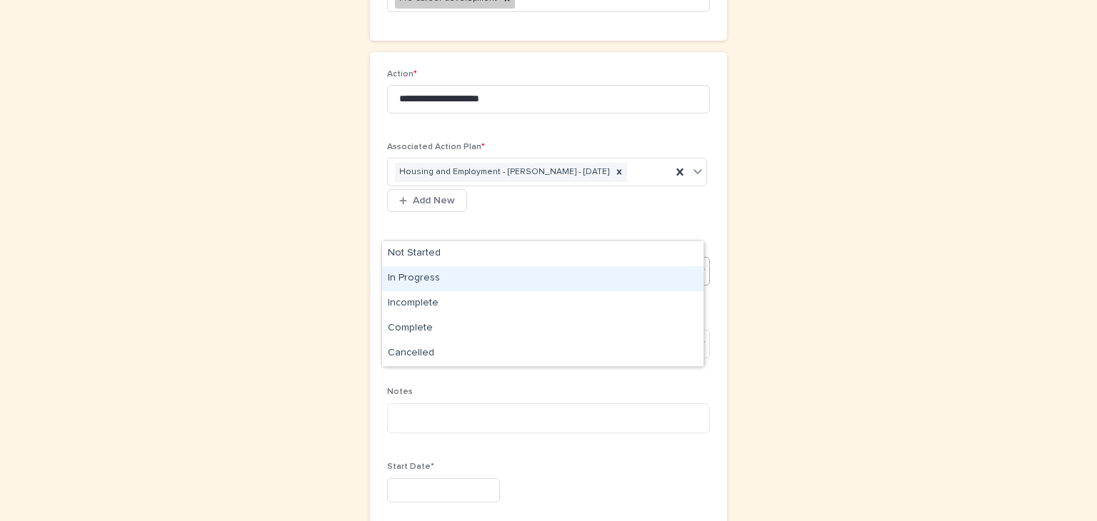
click at [419, 278] on div "In Progress" at bounding box center [542, 278] width 321 height 25
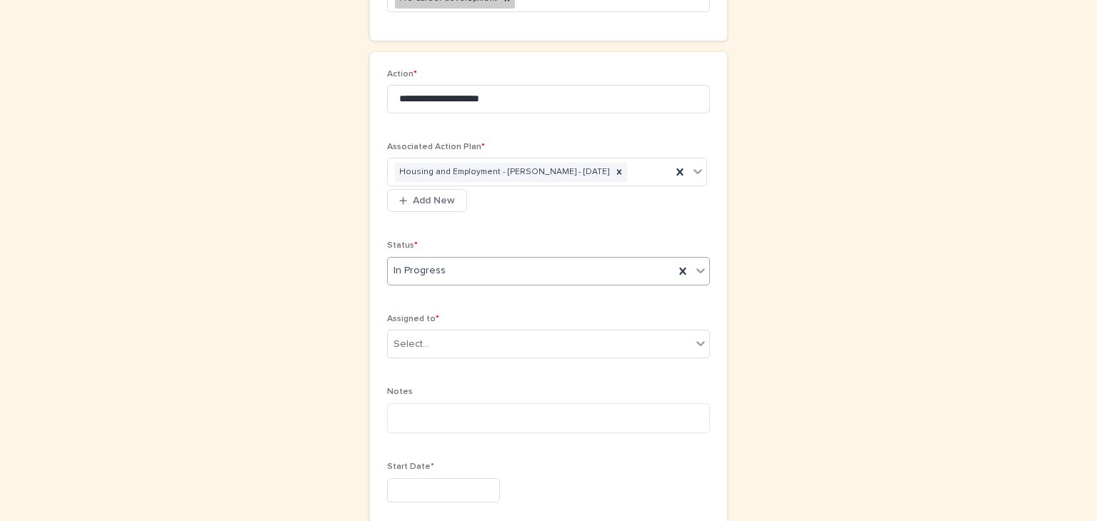
click at [387, 478] on input "text" at bounding box center [443, 490] width 113 height 25
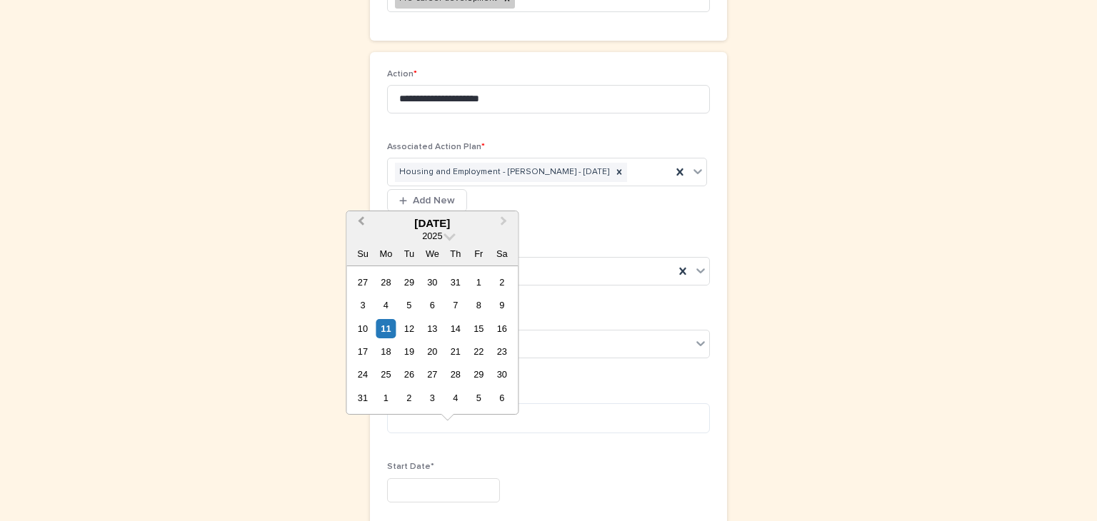
click at [358, 219] on button "Previous Month" at bounding box center [359, 224] width 23 height 23
click at [388, 302] on div "7" at bounding box center [385, 305] width 19 height 19
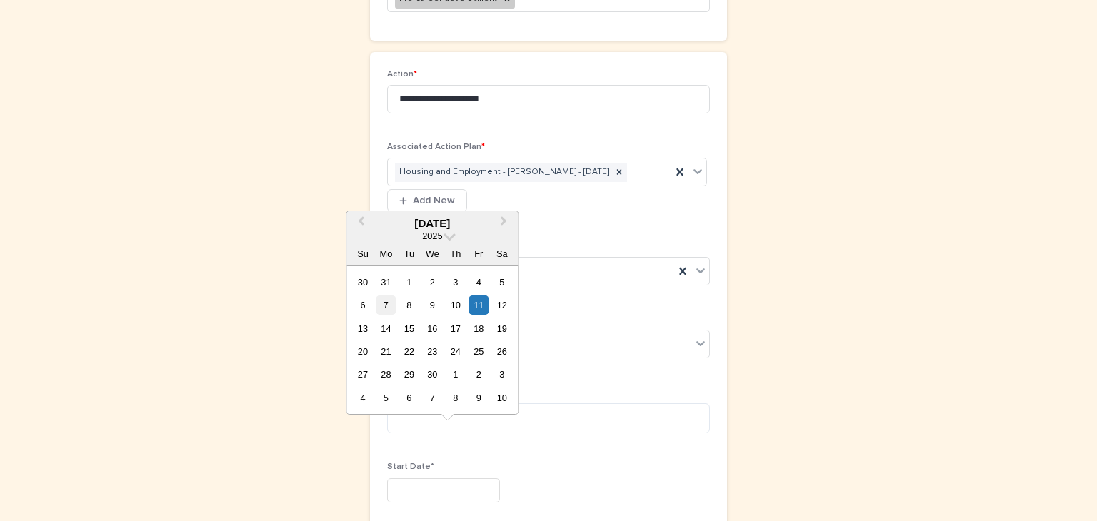
type input "********"
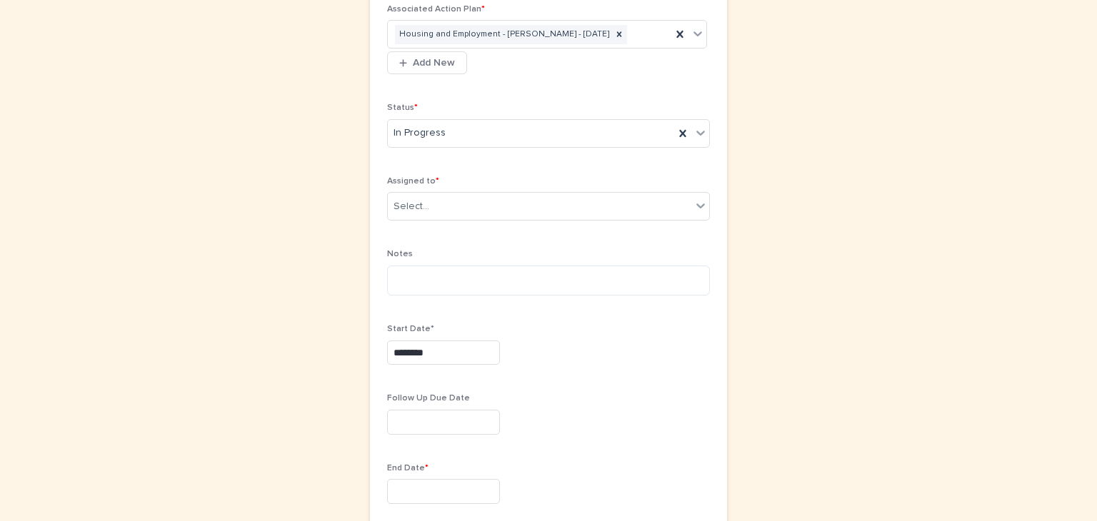
scroll to position [381, 0]
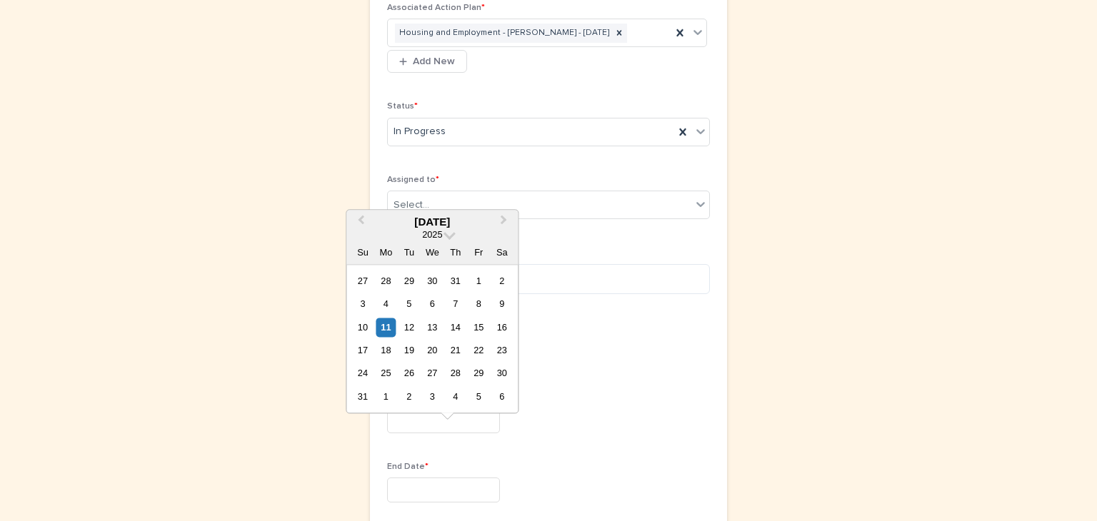
click at [387, 478] on input "text" at bounding box center [443, 490] width 113 height 25
click at [505, 217] on button "Next Month" at bounding box center [504, 222] width 23 height 23
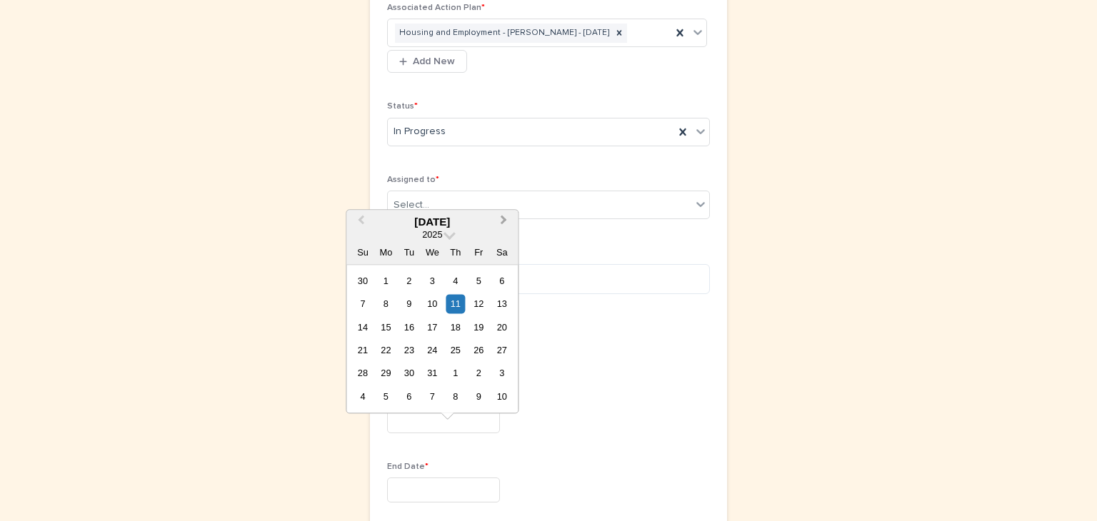
click at [505, 217] on button "Next Month" at bounding box center [504, 222] width 23 height 23
click at [389, 302] on div "6" at bounding box center [385, 303] width 19 height 19
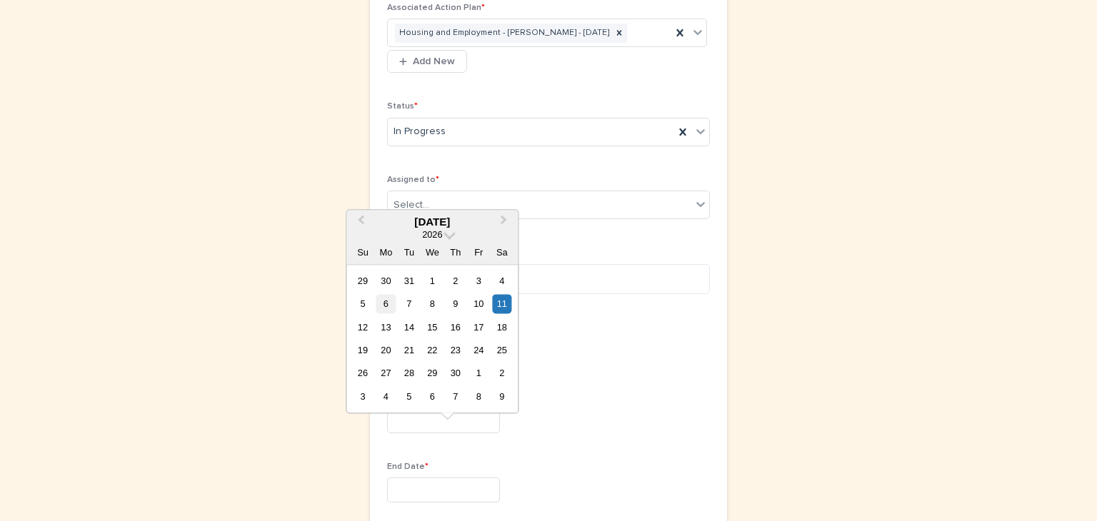
type input "********"
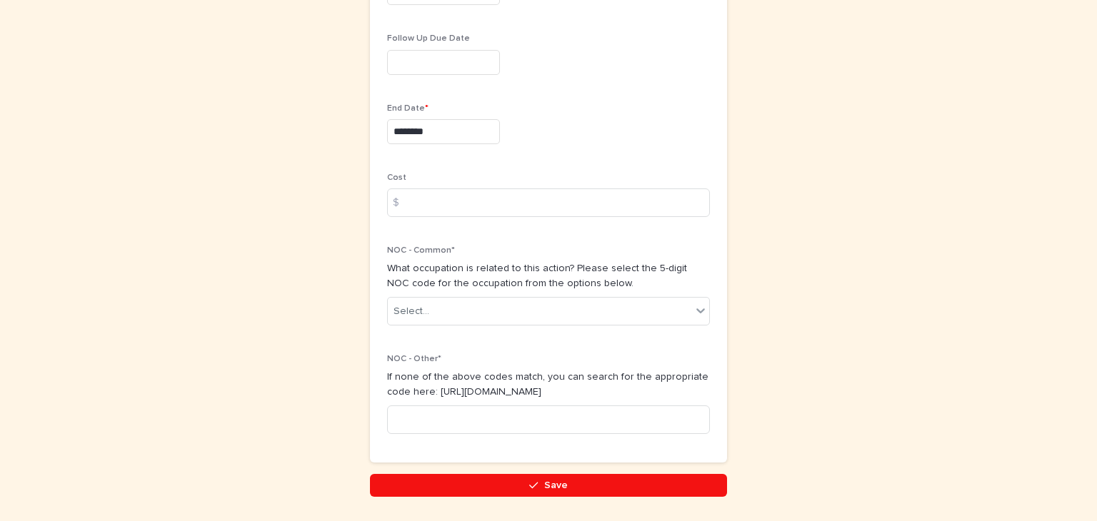
scroll to position [740, 0]
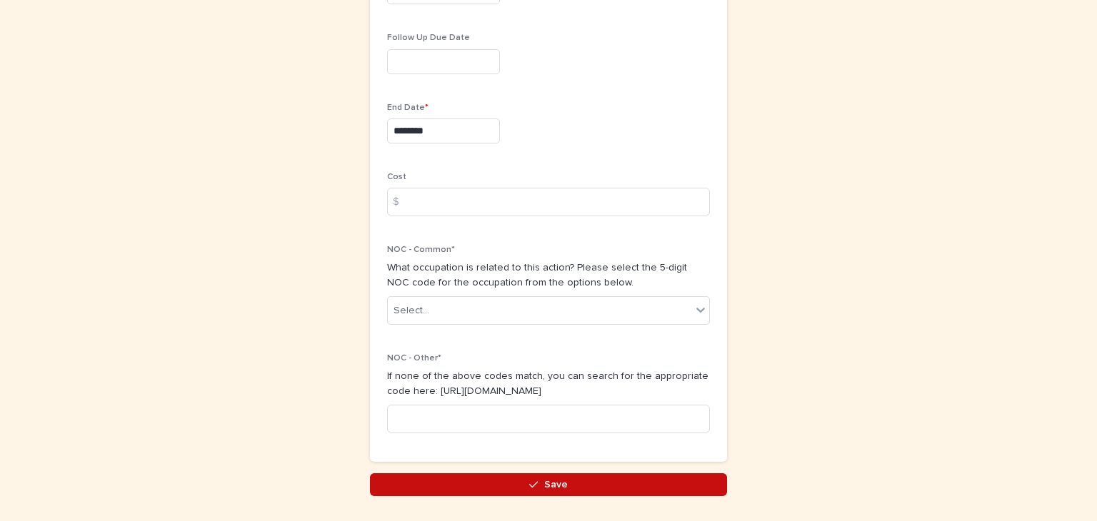
click at [544, 480] on span "Save" at bounding box center [556, 485] width 24 height 10
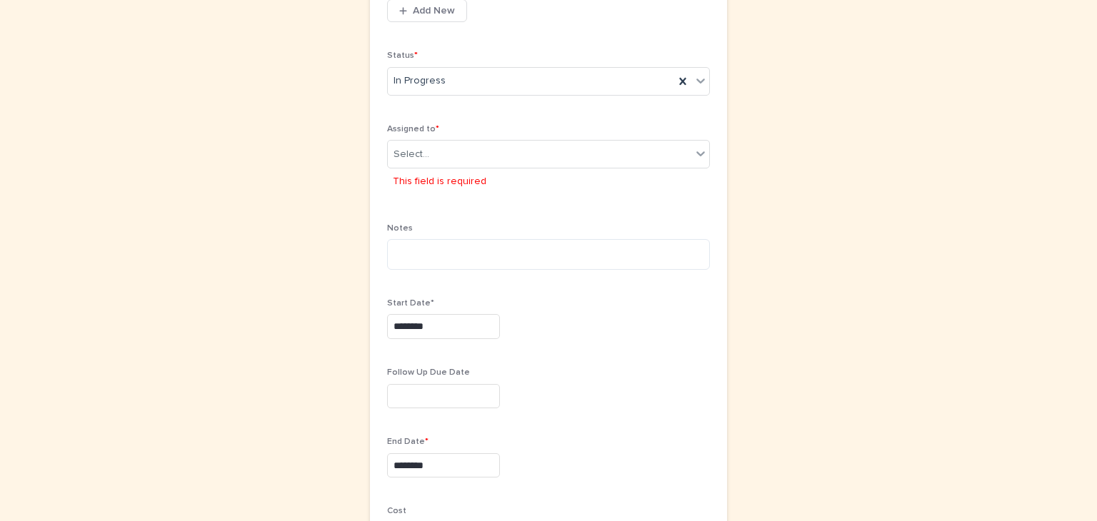
scroll to position [431, 0]
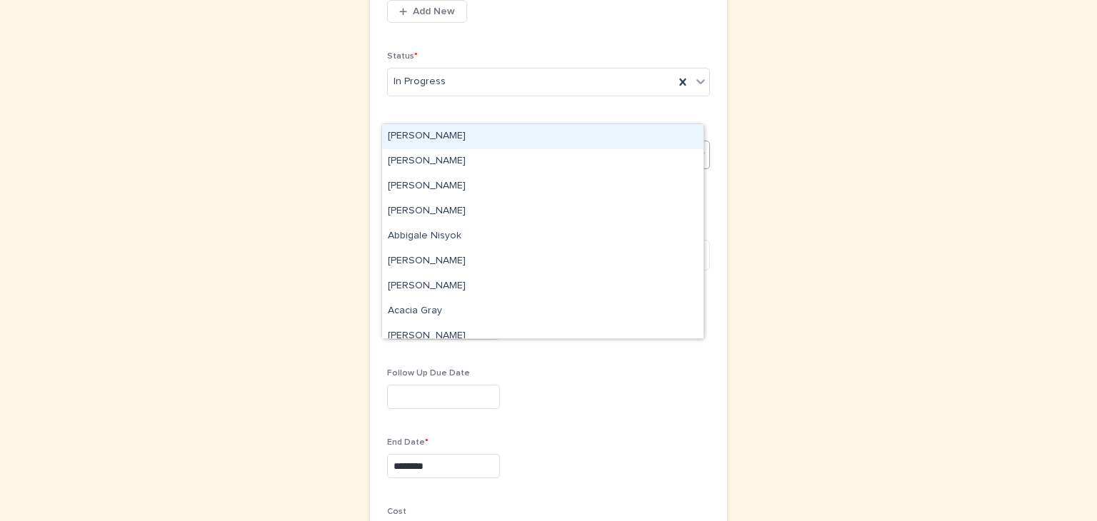
click at [695, 147] on icon at bounding box center [700, 154] width 14 height 14
type input "****"
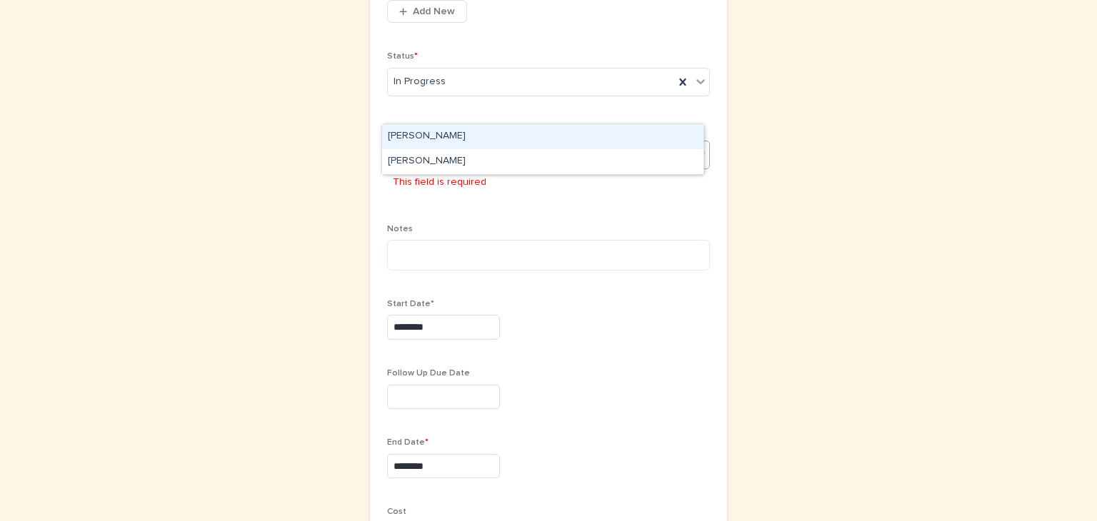
click at [406, 126] on div "Toriel Robinson" at bounding box center [542, 136] width 321 height 25
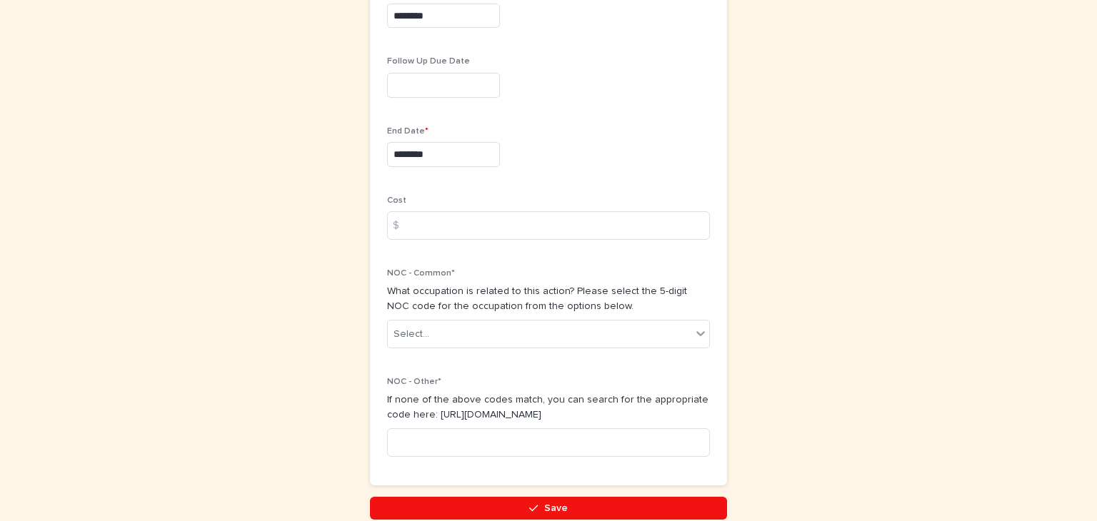
scroll to position [740, 0]
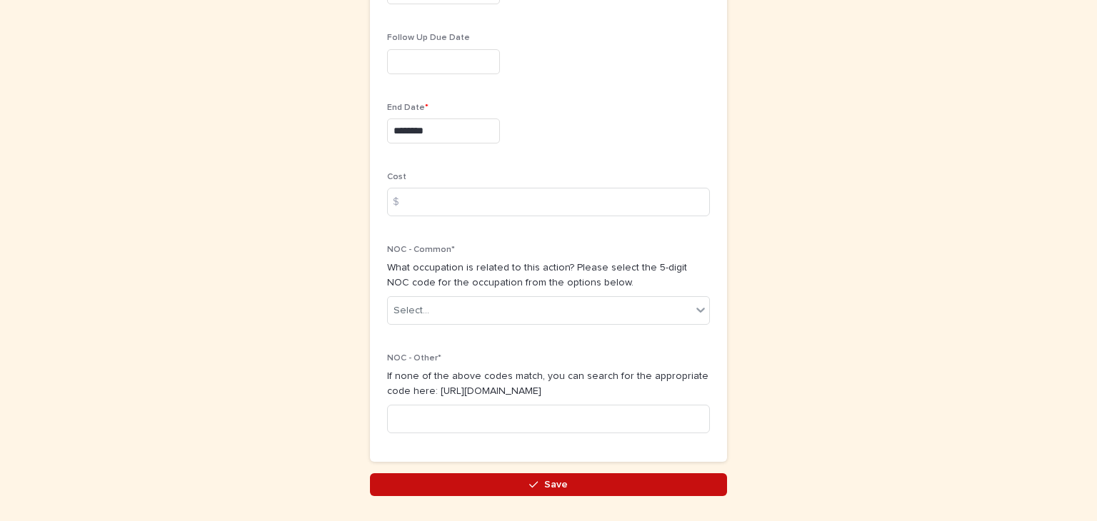
click at [544, 480] on span "Save" at bounding box center [556, 485] width 24 height 10
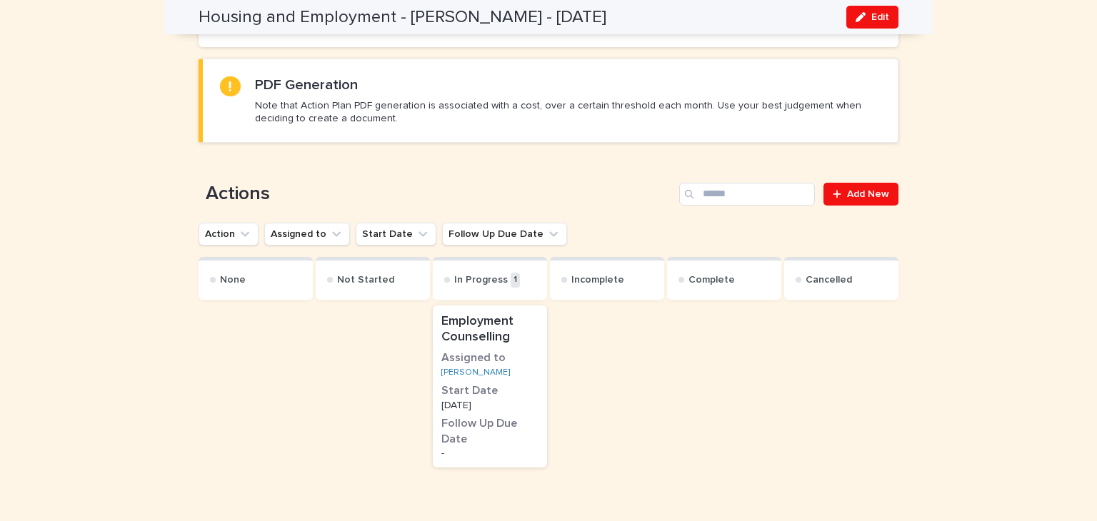
scroll to position [645, 0]
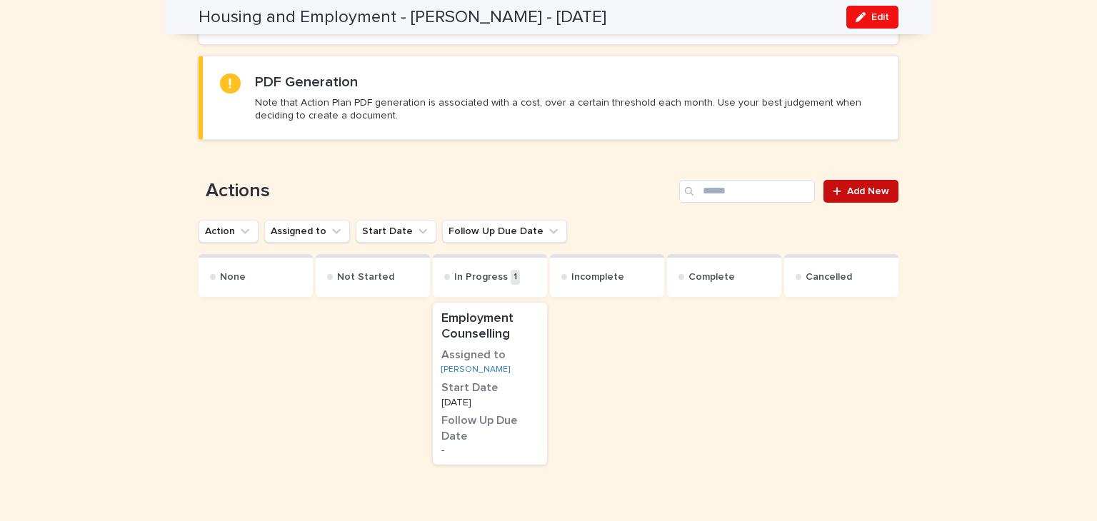
click at [855, 189] on span "Add New" at bounding box center [868, 191] width 42 height 10
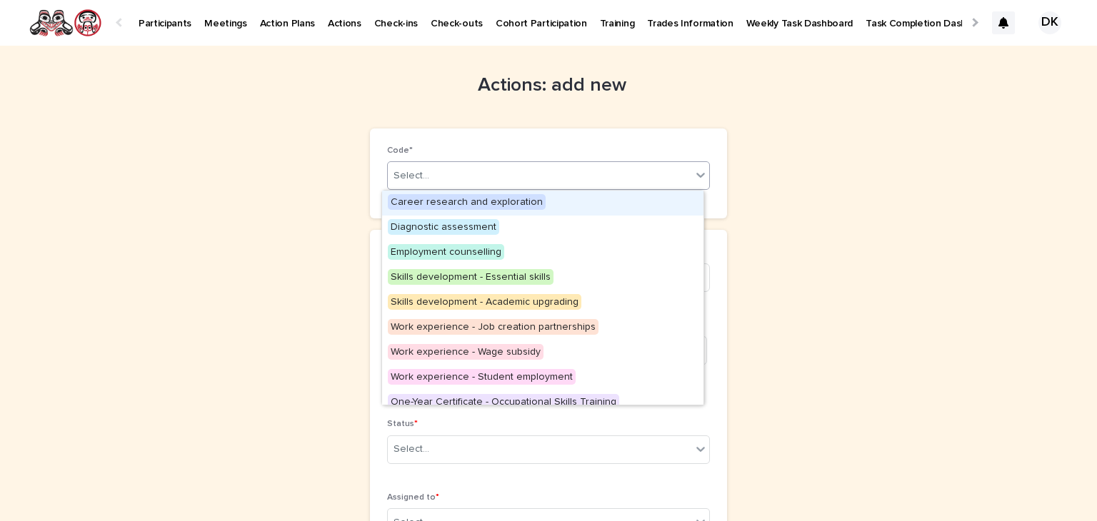
click at [696, 176] on icon at bounding box center [700, 175] width 9 height 5
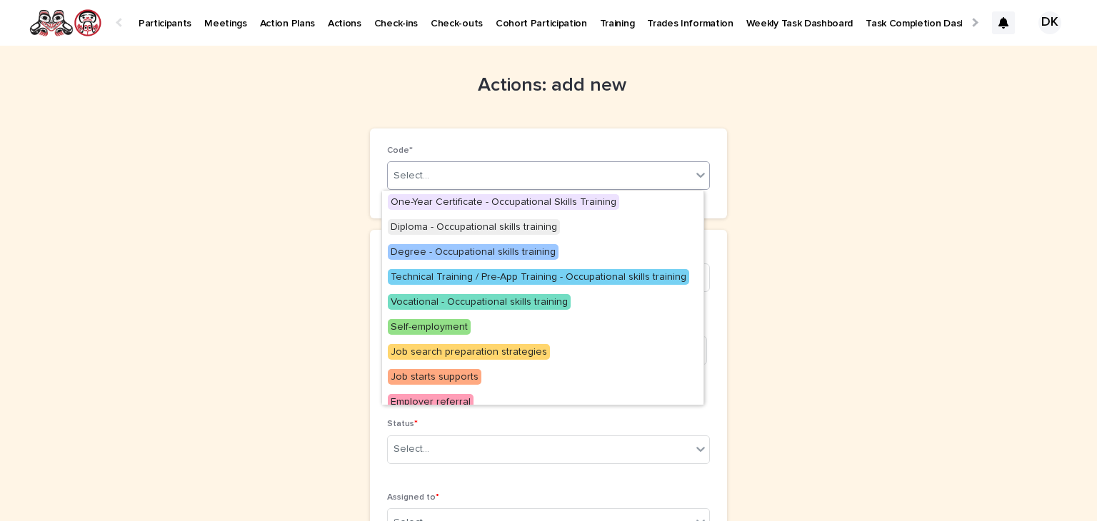
scroll to position [286, 0]
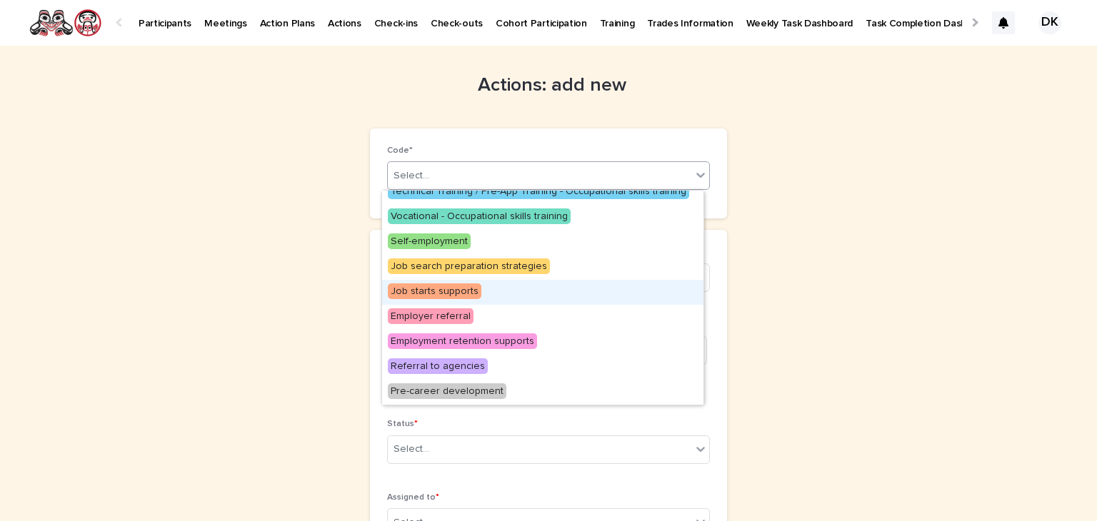
click at [442, 288] on span "Job starts supports" at bounding box center [435, 291] width 94 height 16
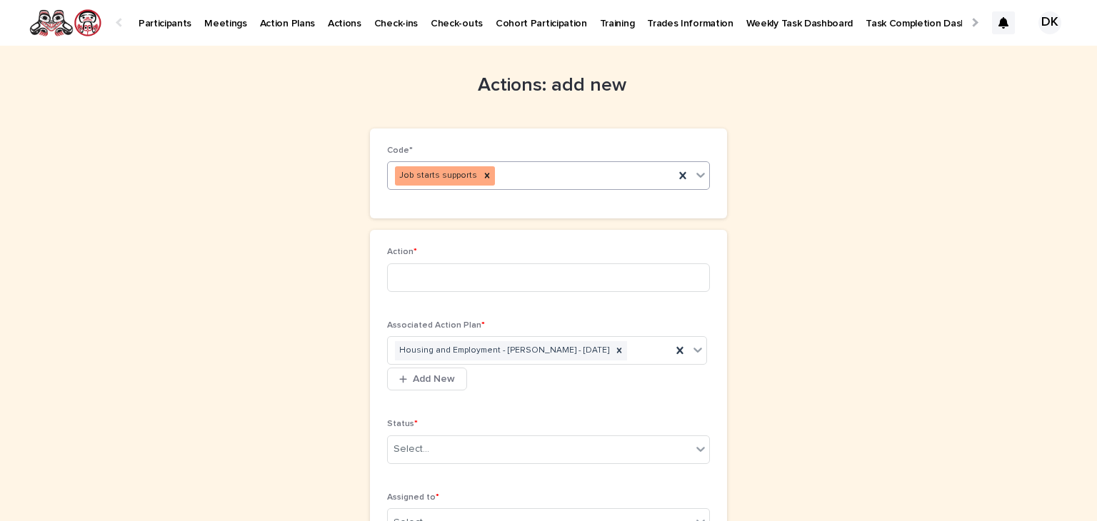
click at [695, 172] on icon at bounding box center [700, 175] width 14 height 14
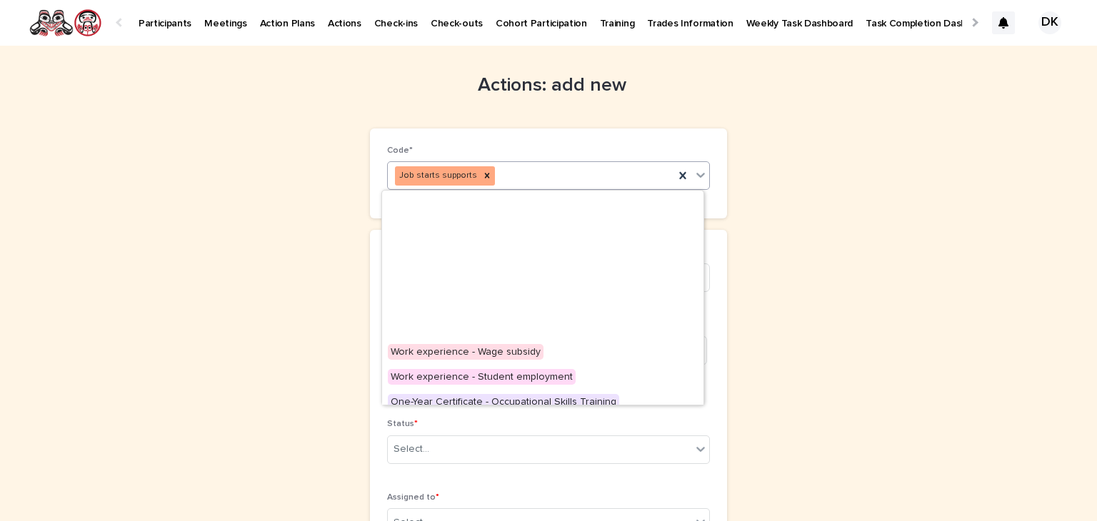
scroll to position [260, 0]
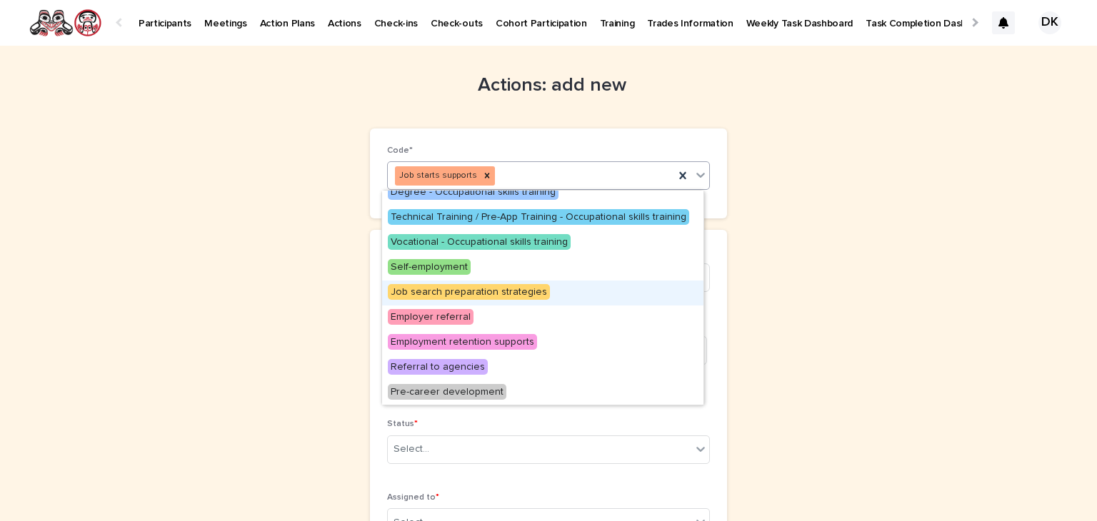
click at [514, 292] on span "Job search preparation strategies" at bounding box center [469, 292] width 162 height 16
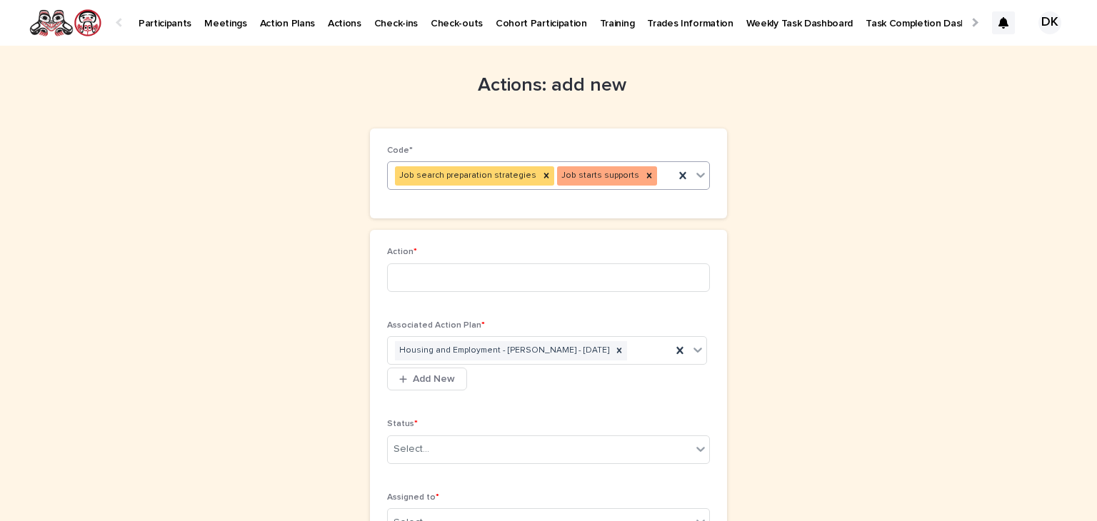
click at [694, 170] on icon at bounding box center [700, 175] width 14 height 14
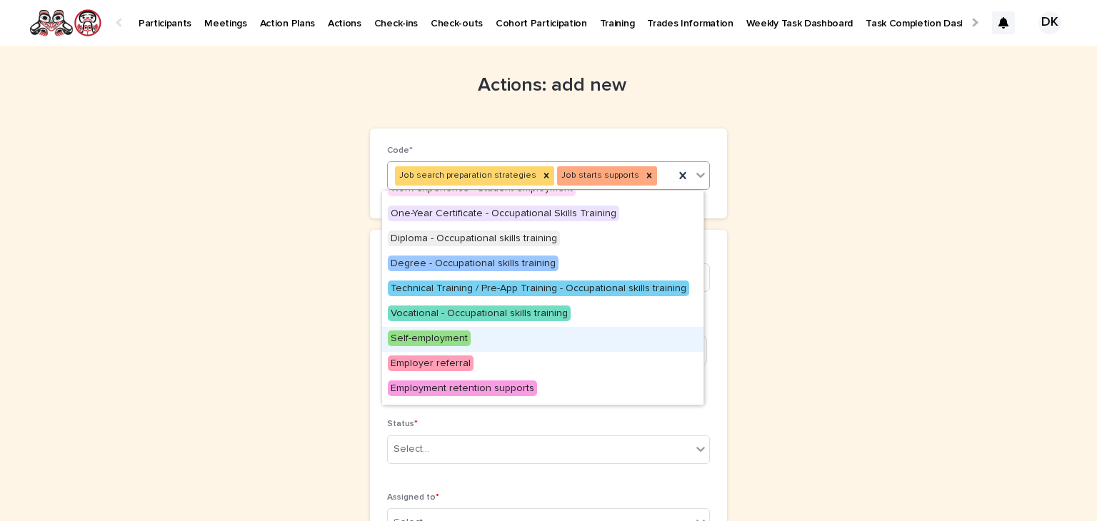
scroll to position [236, 0]
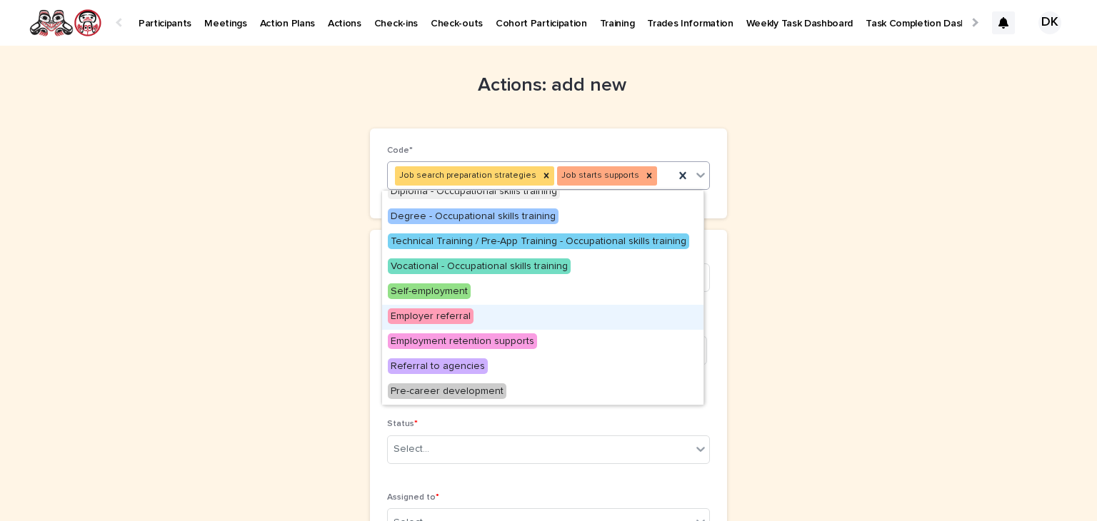
click at [398, 316] on span "Employer referral" at bounding box center [431, 316] width 86 height 16
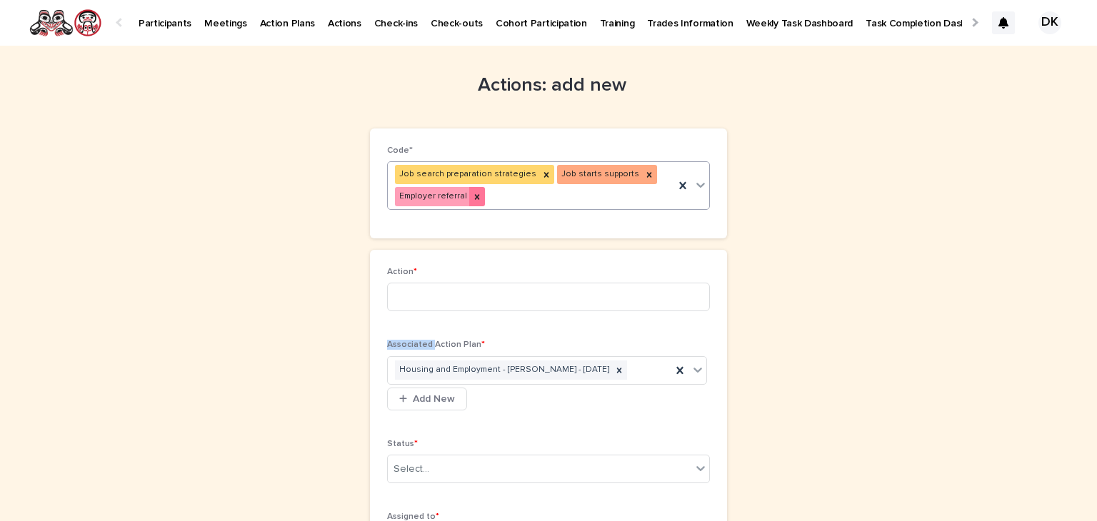
click at [472, 192] on icon at bounding box center [477, 197] width 10 height 10
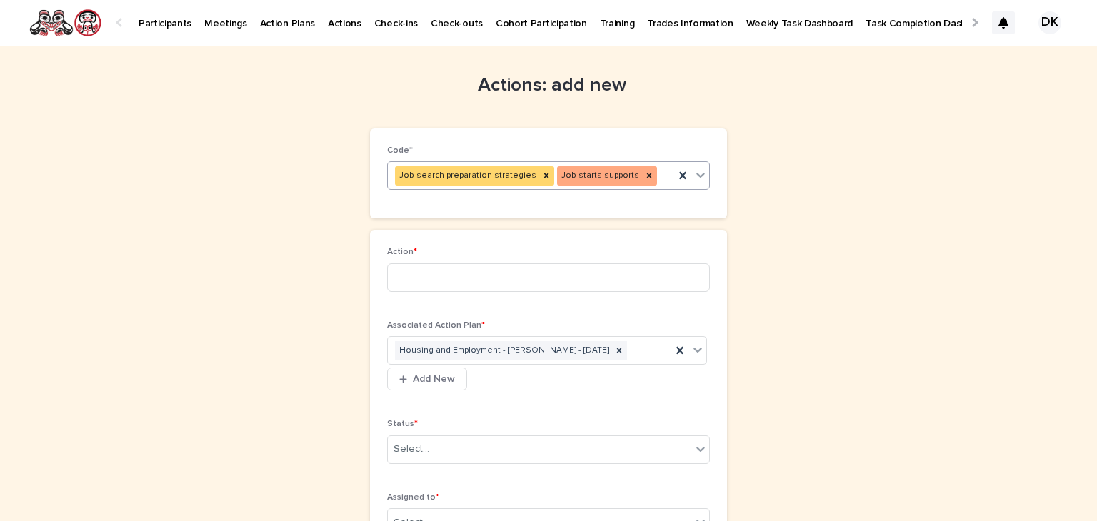
click at [697, 173] on icon at bounding box center [700, 175] width 14 height 14
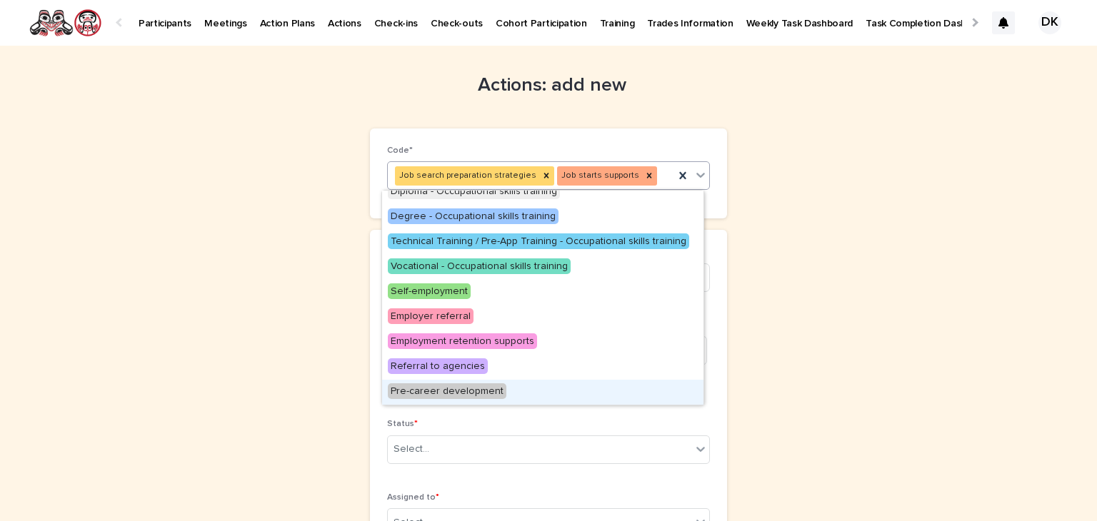
click at [402, 386] on span "Pre-career development" at bounding box center [447, 391] width 119 height 16
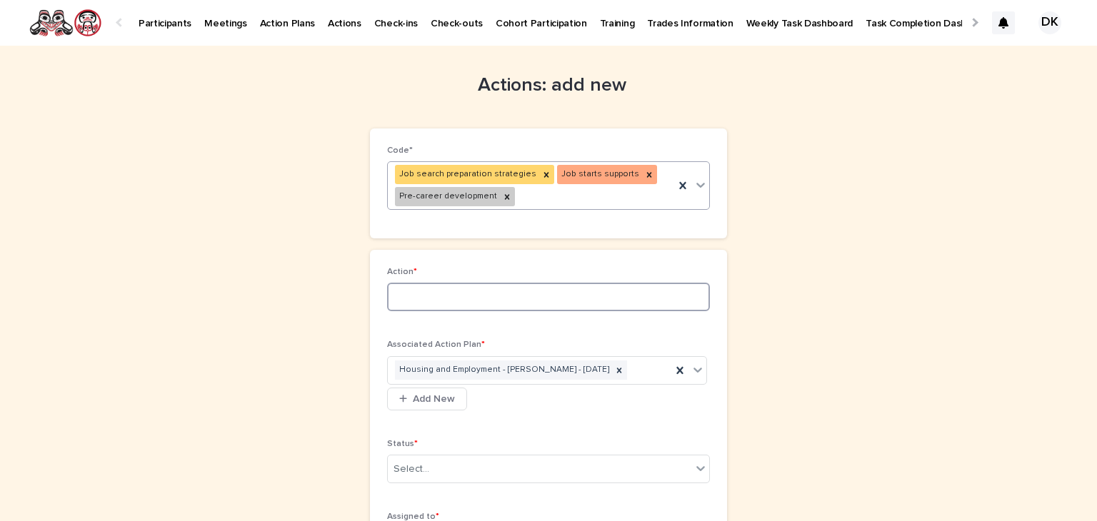
click at [396, 303] on input at bounding box center [548, 297] width 323 height 29
type input "*"
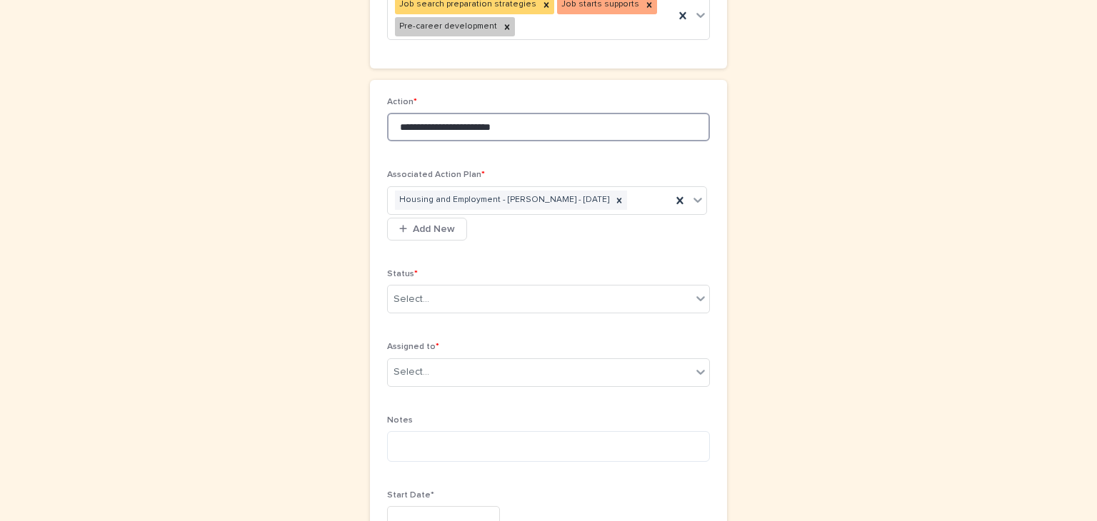
scroll to position [171, 0]
type input "**********"
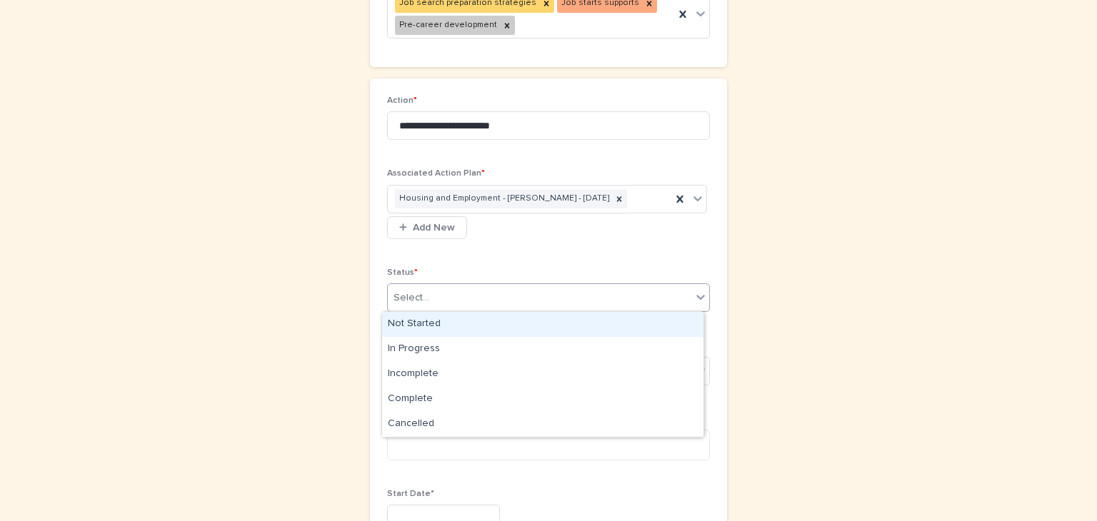
click at [698, 298] on icon at bounding box center [700, 297] width 14 height 14
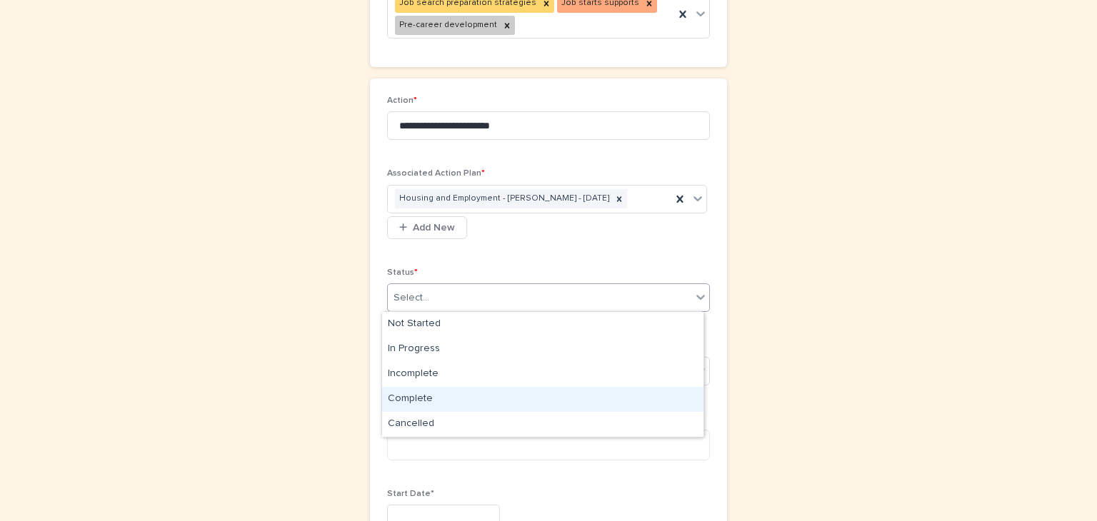
click at [411, 392] on div "Complete" at bounding box center [542, 399] width 321 height 25
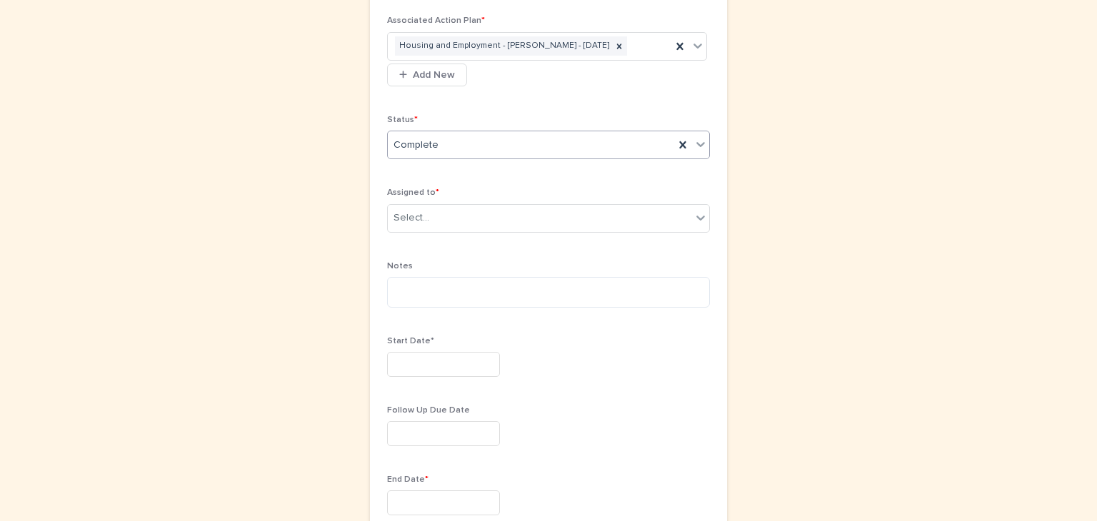
scroll to position [328, 0]
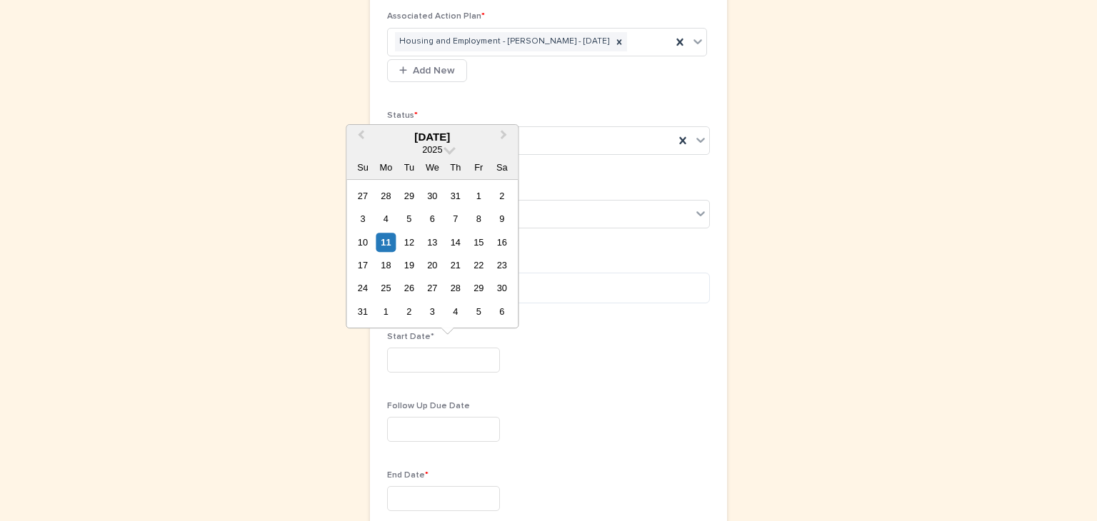
click at [387, 358] on input "text" at bounding box center [443, 360] width 113 height 25
click at [361, 135] on span "Previous Month" at bounding box center [361, 136] width 0 height 19
click at [361, 136] on span "Previous Month" at bounding box center [361, 136] width 0 height 19
click at [388, 221] on div "5" at bounding box center [385, 218] width 19 height 19
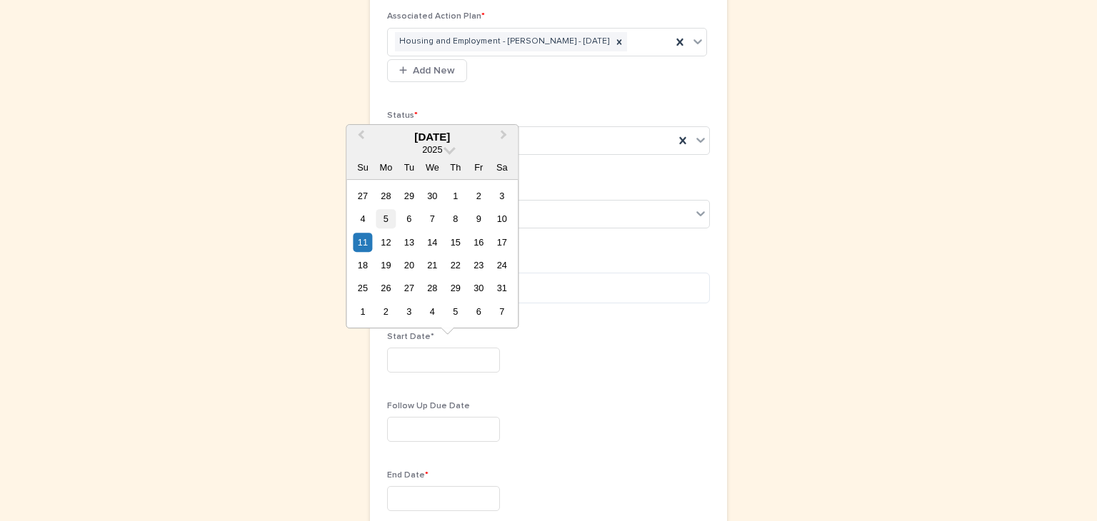
type input "********"
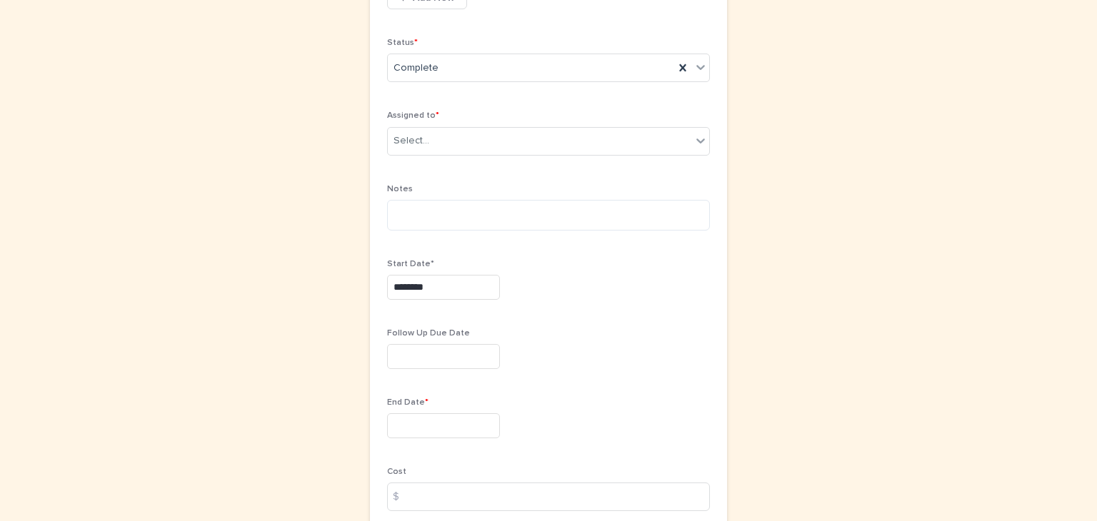
scroll to position [411, 0]
click at [391, 408] on input "text" at bounding box center [443, 415] width 113 height 25
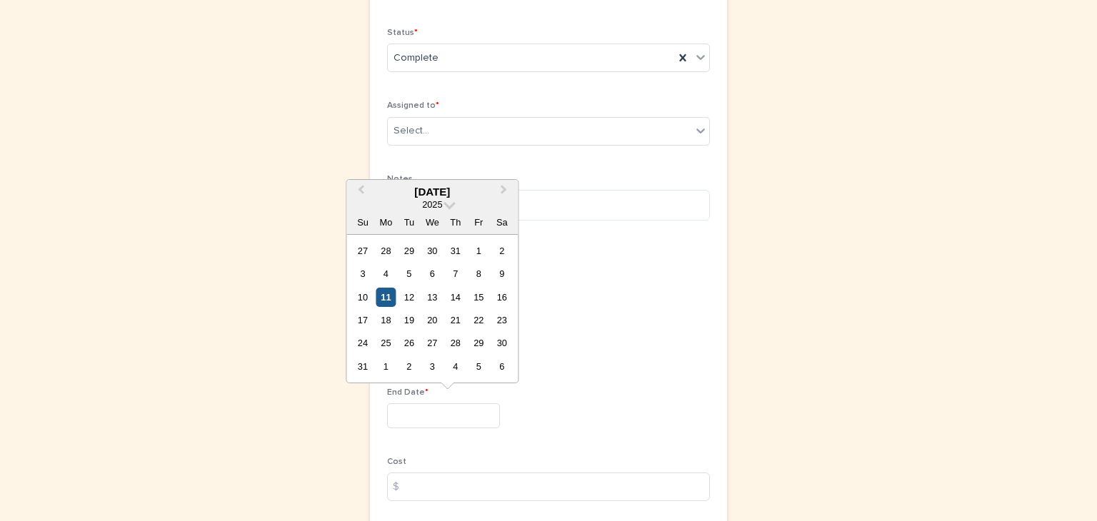
click at [386, 297] on div "11" at bounding box center [385, 297] width 19 height 19
type input "*********"
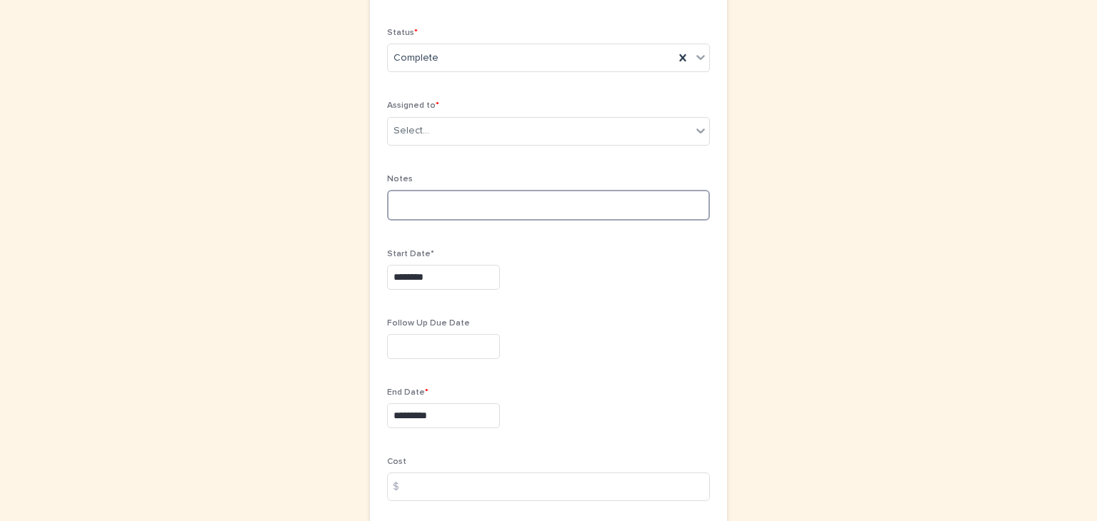
click at [388, 197] on textarea at bounding box center [548, 205] width 323 height 31
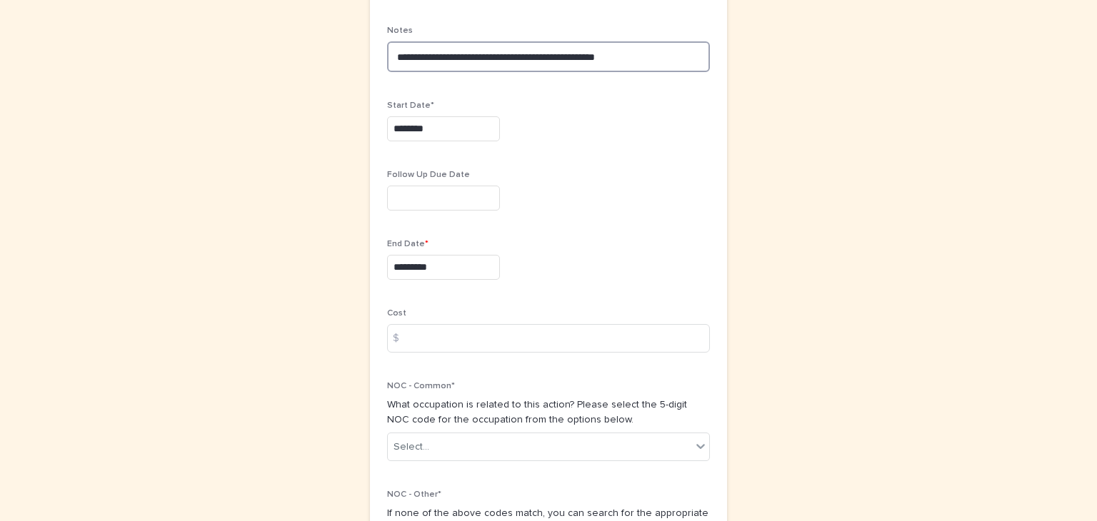
scroll to position [740, 0]
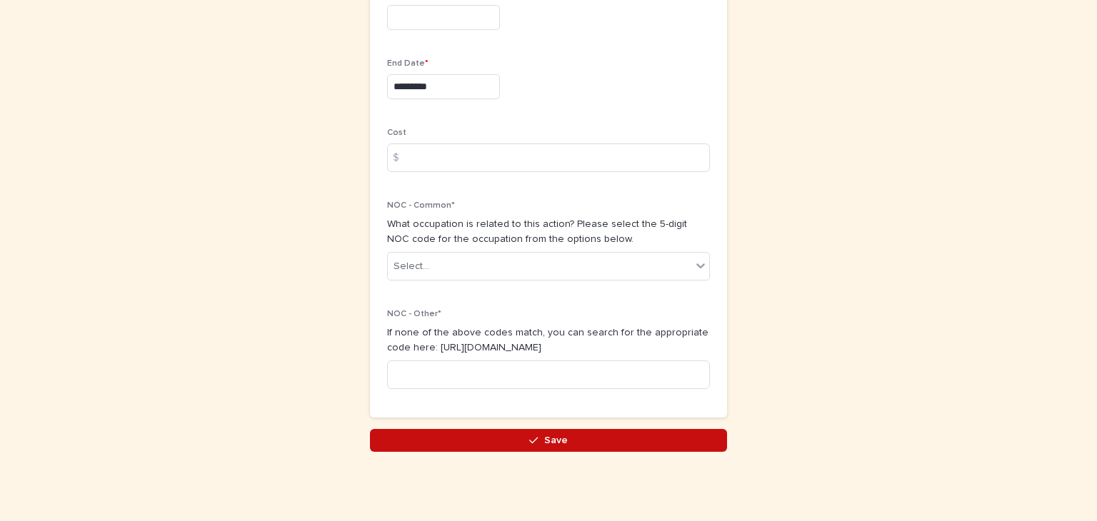
type textarea "**********"
click at [550, 438] on span "Save" at bounding box center [556, 441] width 24 height 10
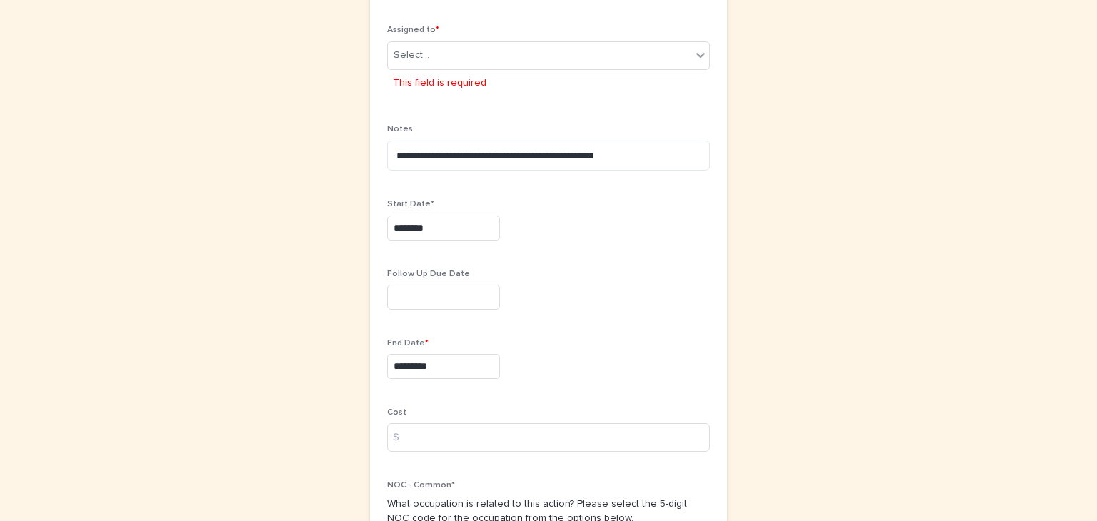
scroll to position [486, 0]
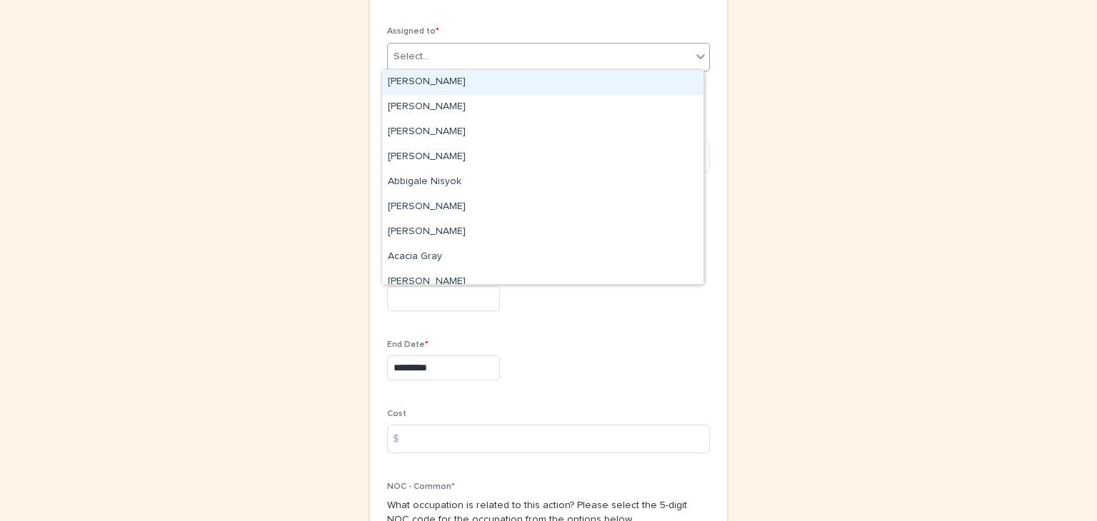
click at [697, 53] on icon at bounding box center [700, 56] width 14 height 14
type input "****"
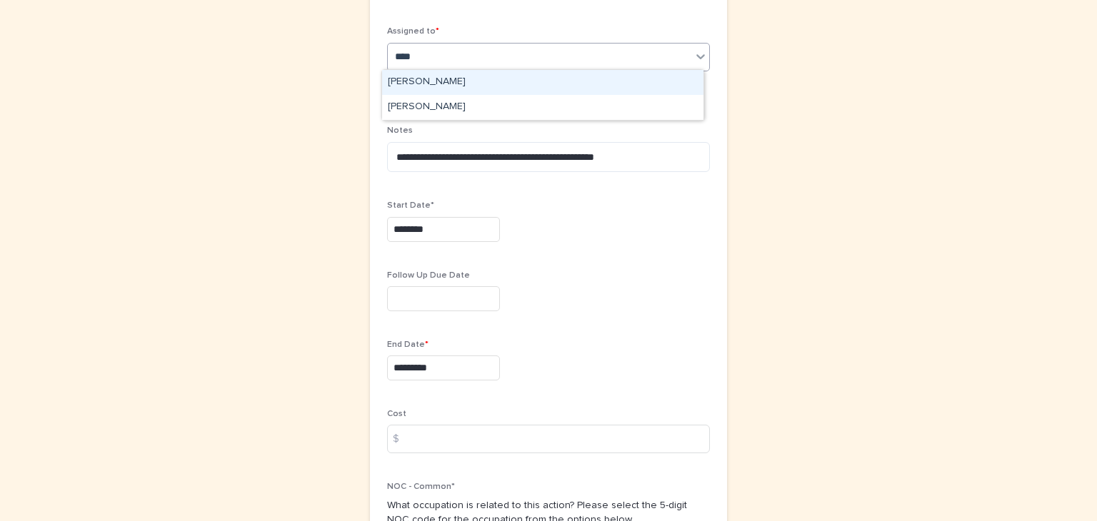
click at [408, 76] on div "Toriel Robinson" at bounding box center [542, 82] width 321 height 25
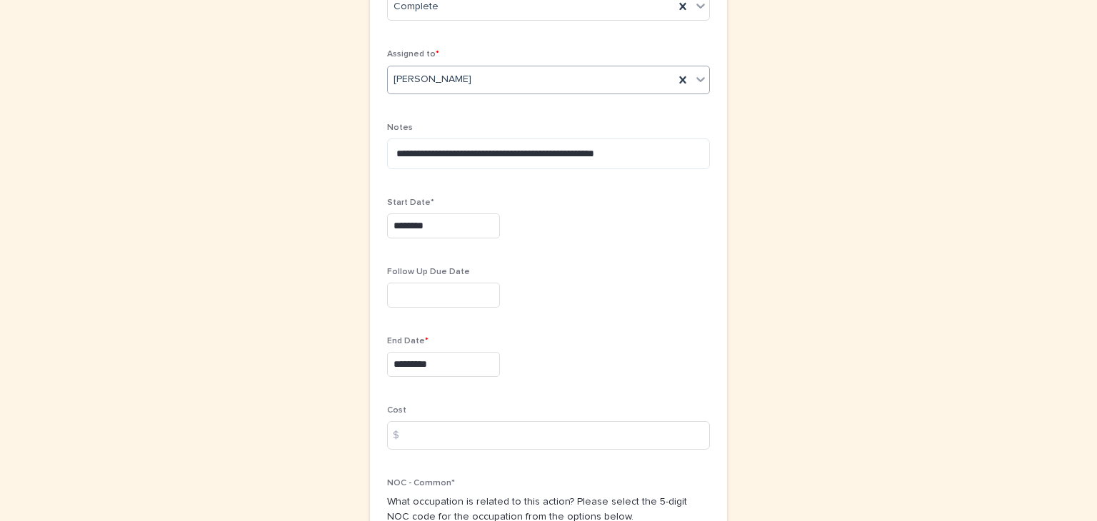
scroll to position [740, 0]
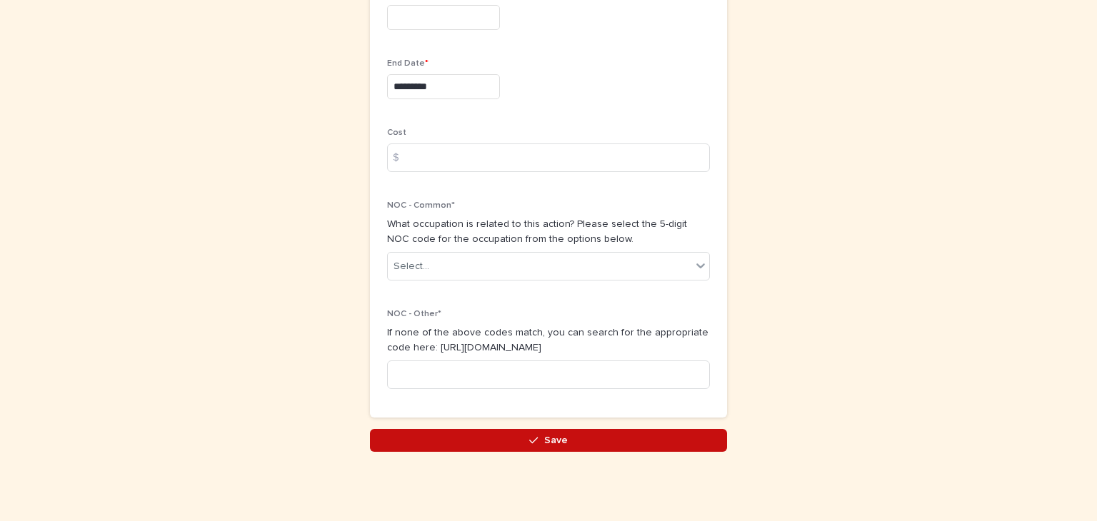
click at [557, 436] on span "Save" at bounding box center [556, 441] width 24 height 10
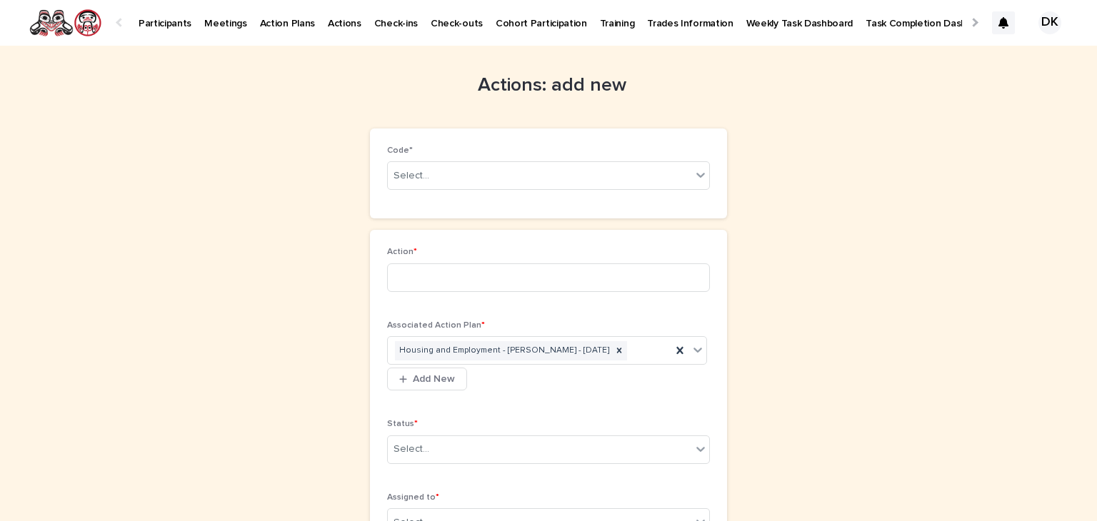
click at [160, 24] on p "Participants" at bounding box center [165, 15] width 53 height 30
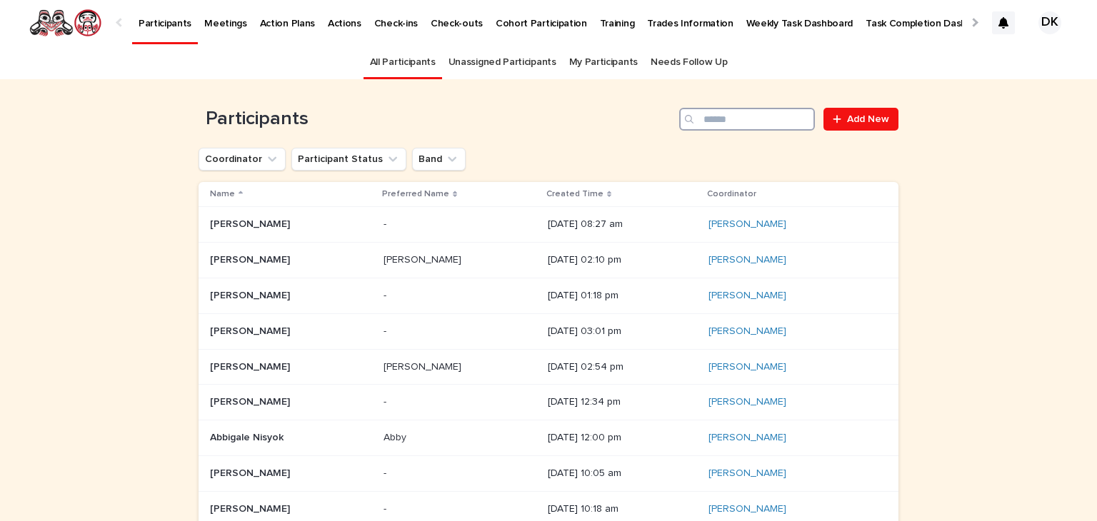
click at [740, 126] on input "Search" at bounding box center [747, 119] width 136 height 23
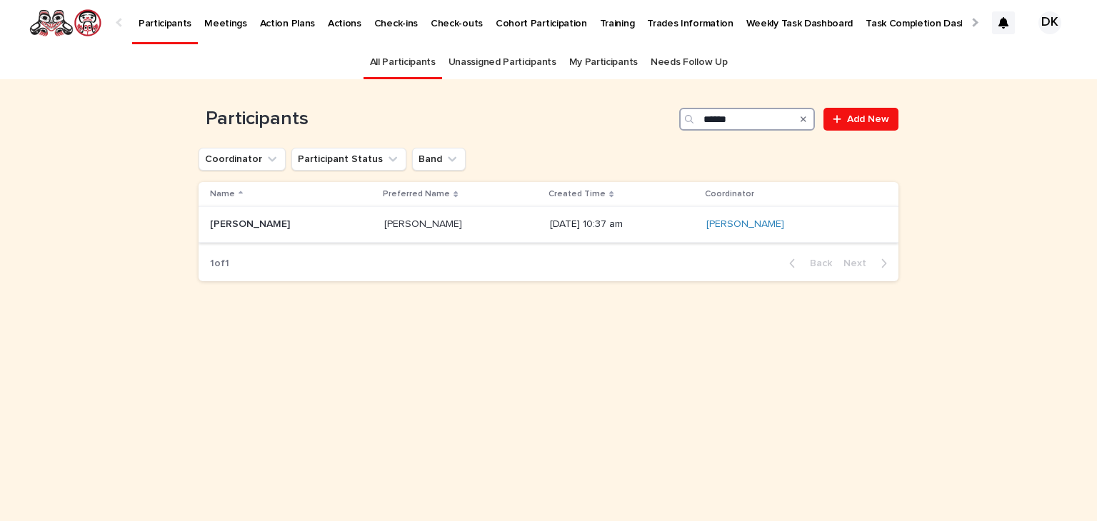
type input "******"
click at [214, 218] on p "Toriel Robinson" at bounding box center [251, 223] width 83 height 15
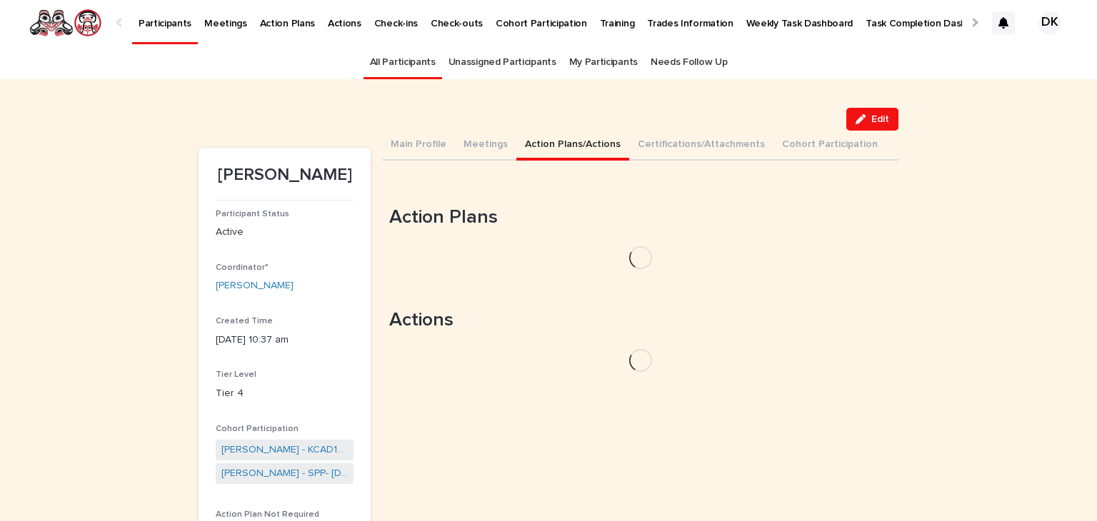
click at [523, 139] on button "Action Plans/Actions" at bounding box center [572, 146] width 113 height 30
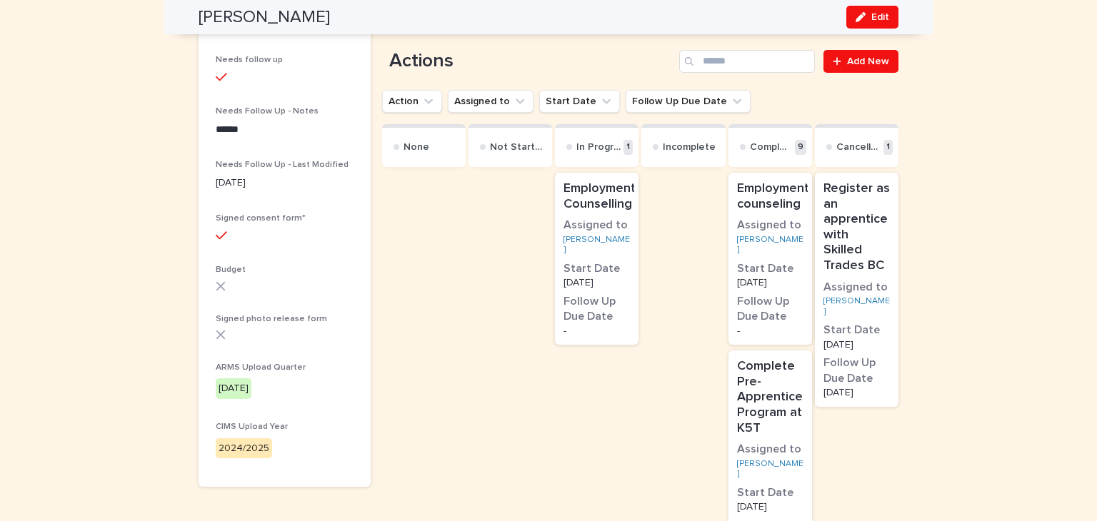
scroll to position [498, 0]
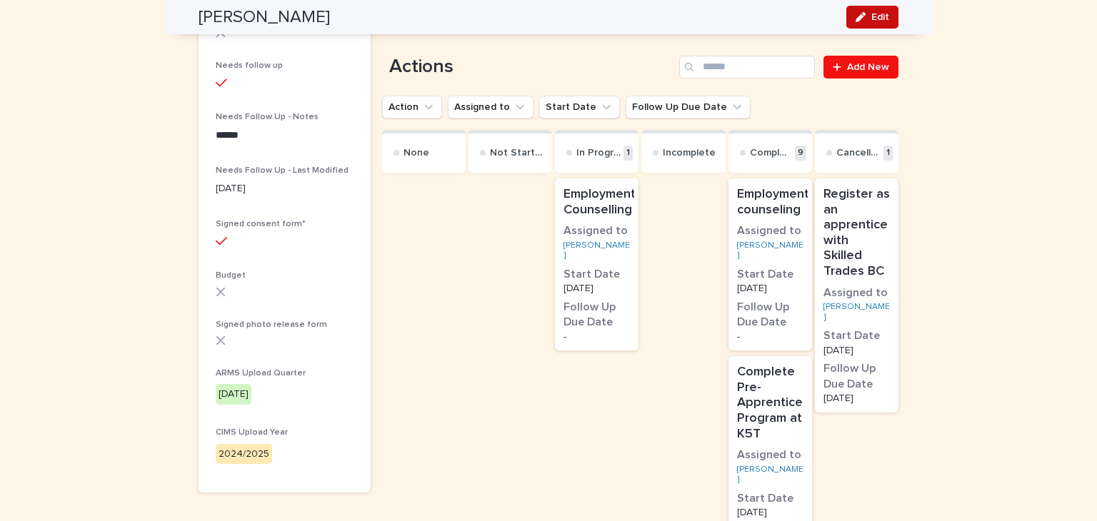
click at [878, 15] on span "Edit" at bounding box center [880, 17] width 18 height 10
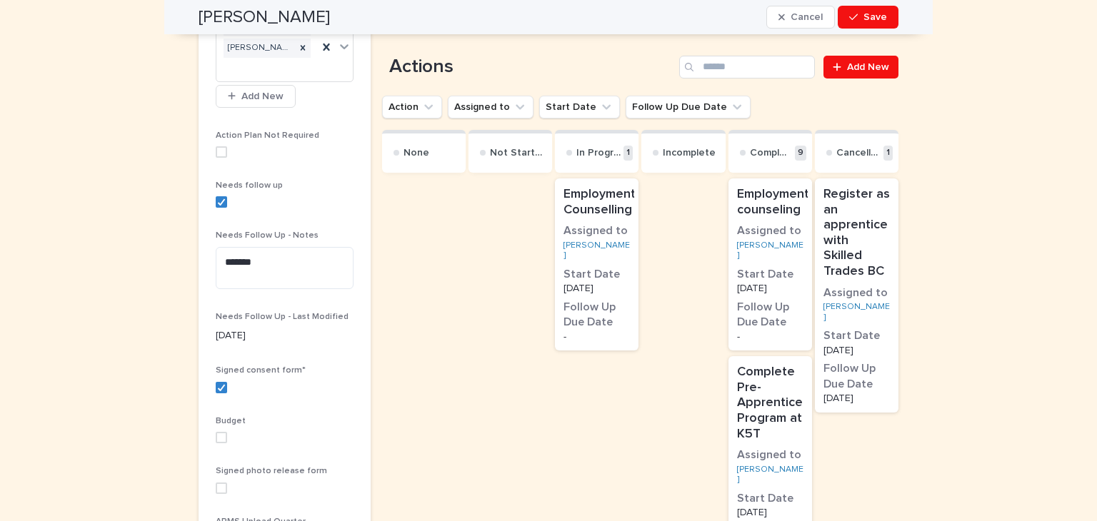
click at [608, 217] on p "Employment Counselling" at bounding box center [599, 202] width 72 height 31
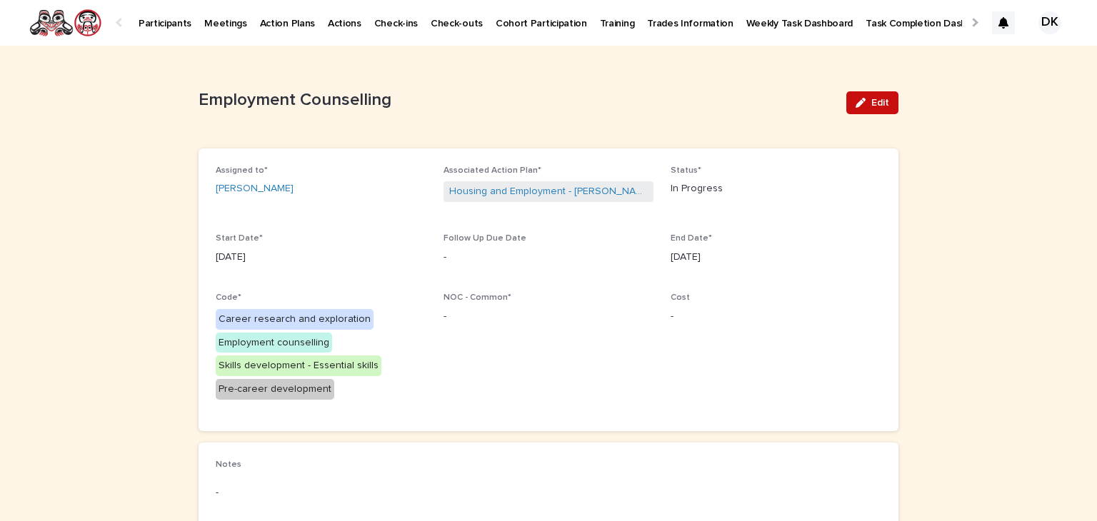
click at [864, 100] on div "button" at bounding box center [863, 103] width 16 height 10
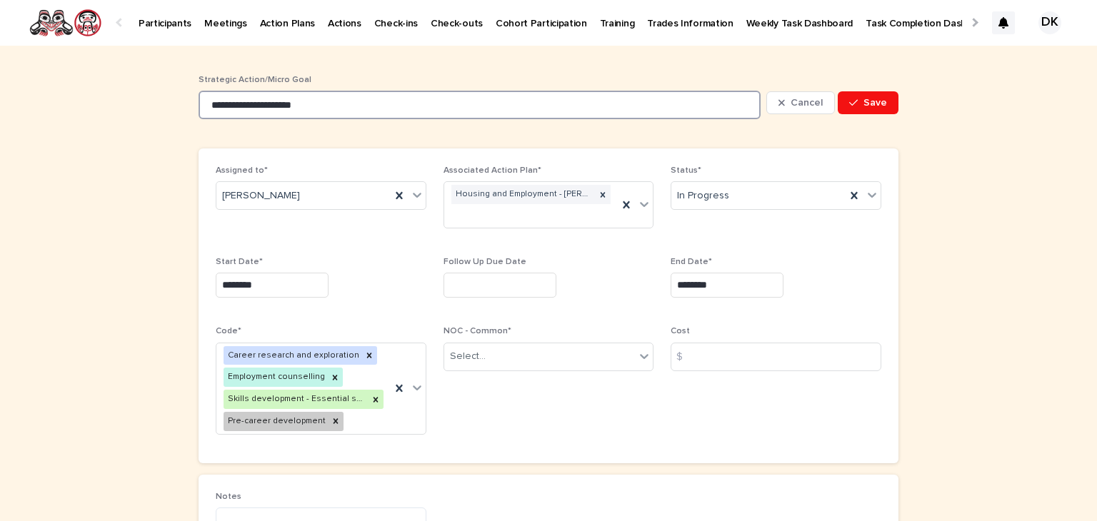
drag, startPoint x: 330, startPoint y: 101, endPoint x: 160, endPoint y: 104, distance: 169.9
click at [160, 104] on div "**********" at bounding box center [548, 348] width 1097 height 604
type input "**********"
click at [863, 98] on span "Save" at bounding box center [875, 103] width 24 height 10
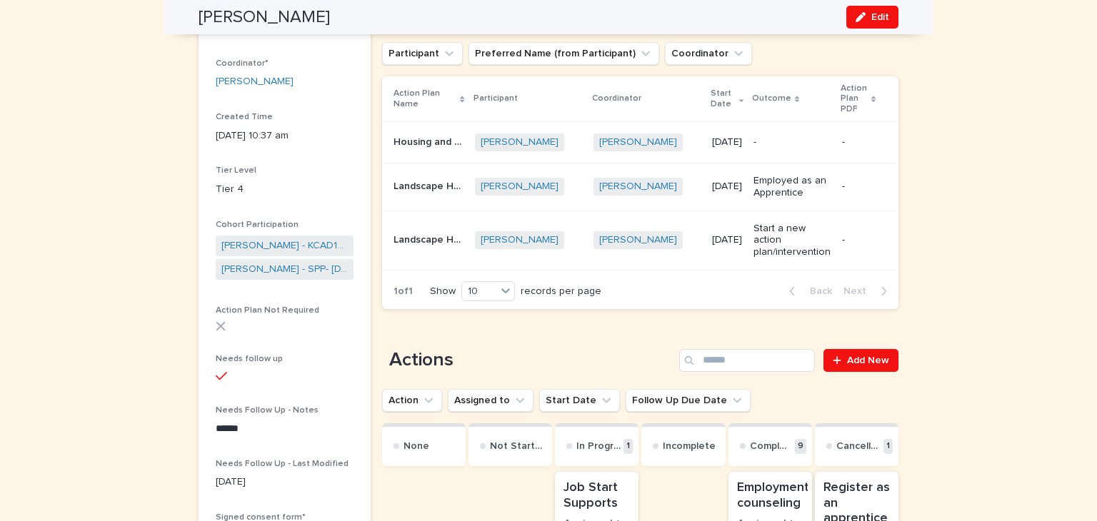
scroll to position [203, 0]
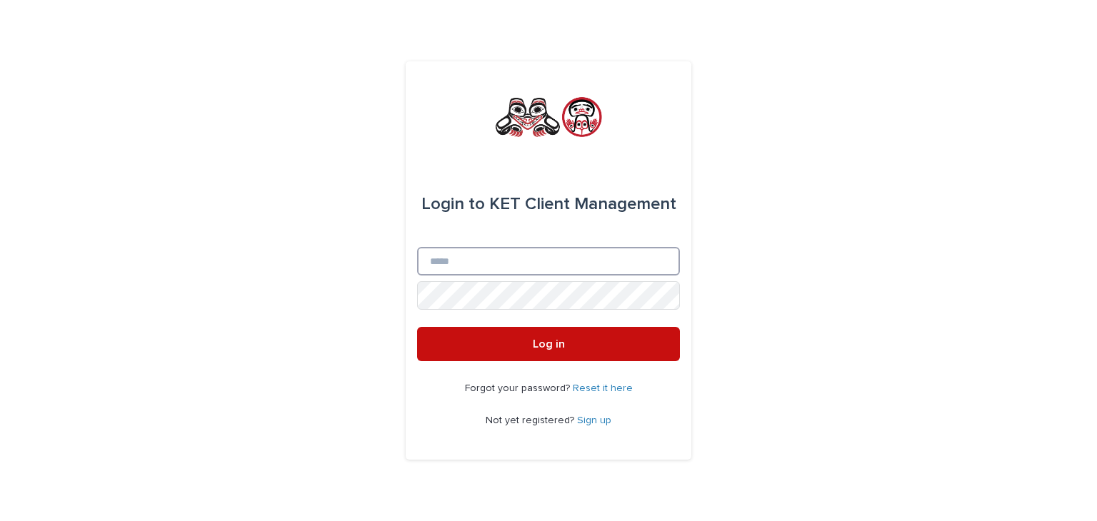
type input "**********"
click at [550, 340] on span "Log in" at bounding box center [549, 343] width 32 height 11
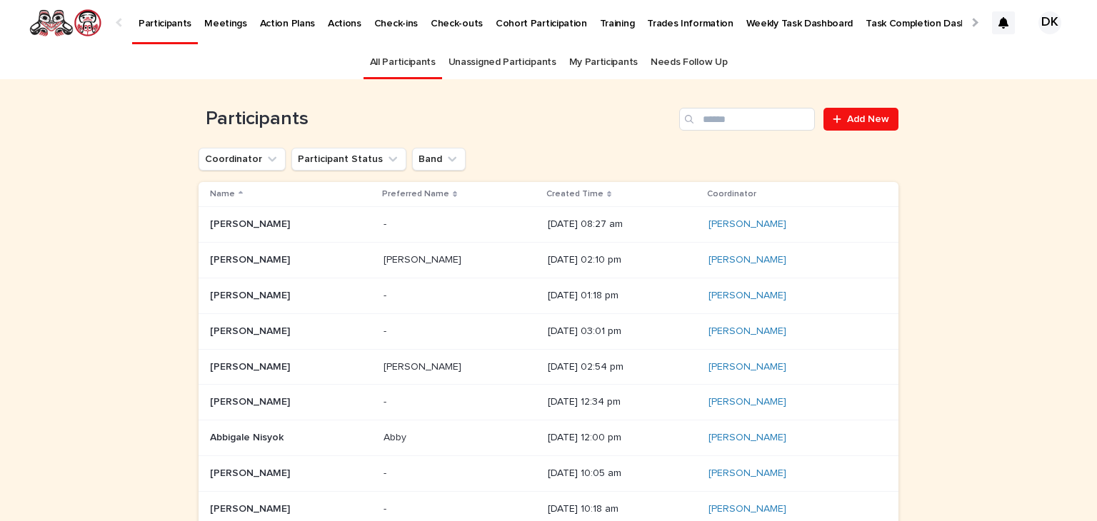
click at [969, 21] on div at bounding box center [973, 22] width 9 height 9
click at [466, 16] on p "Training" at bounding box center [483, 15] width 35 height 30
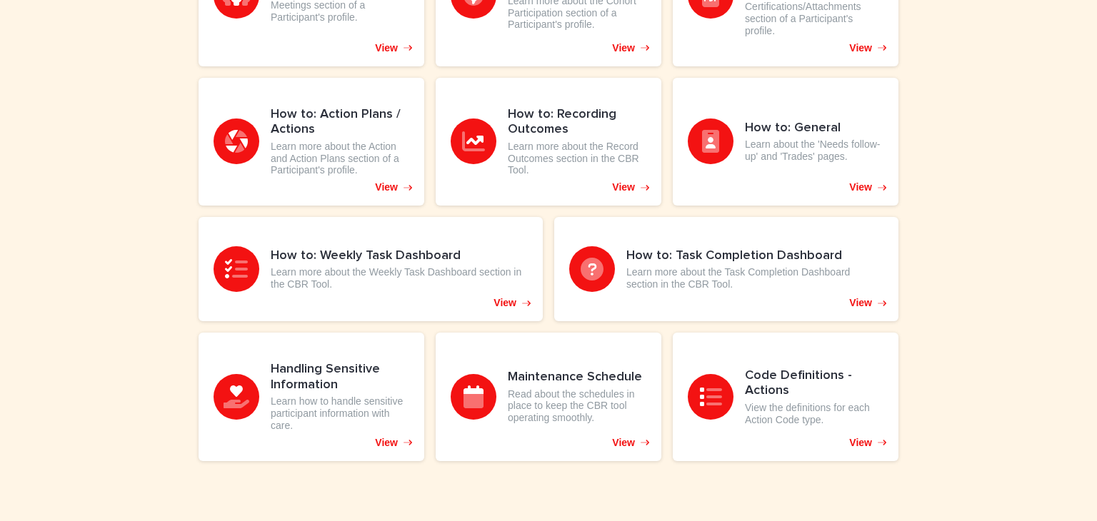
scroll to position [703, 0]
click at [862, 437] on p "View" at bounding box center [860, 443] width 23 height 12
